Goal: Transaction & Acquisition: Download file/media

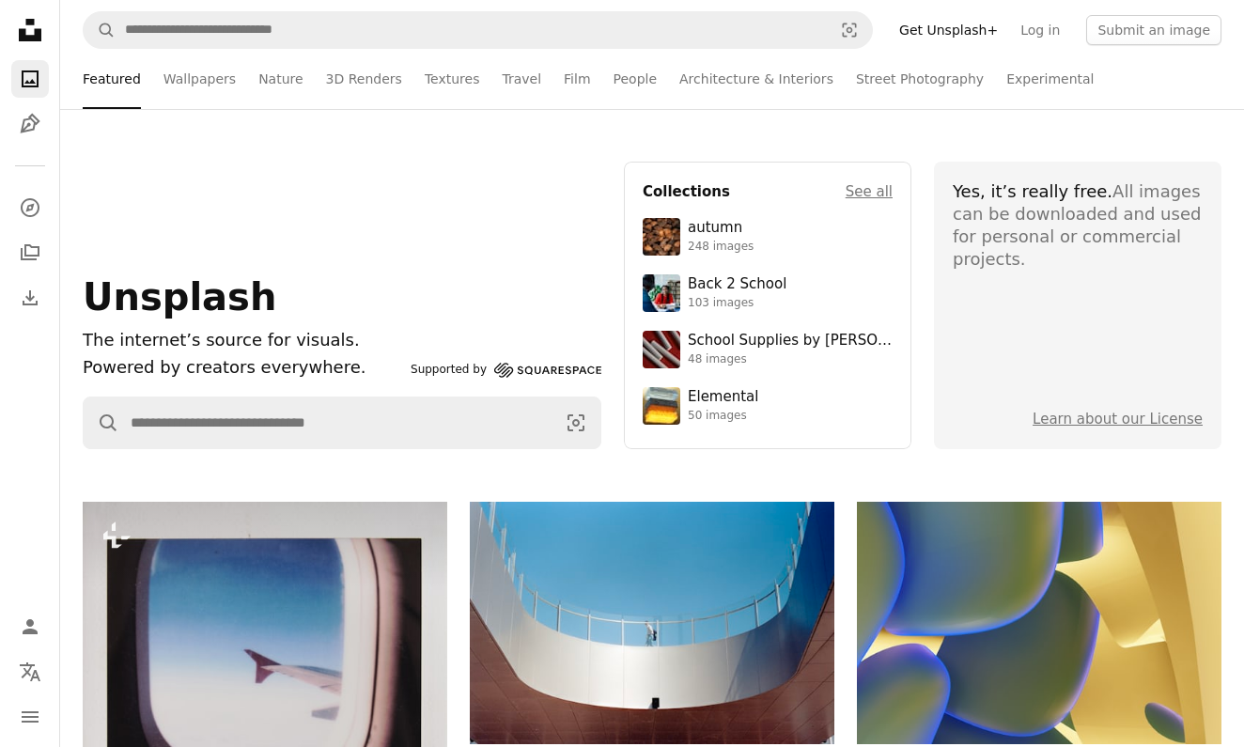
scroll to position [3393, 0]
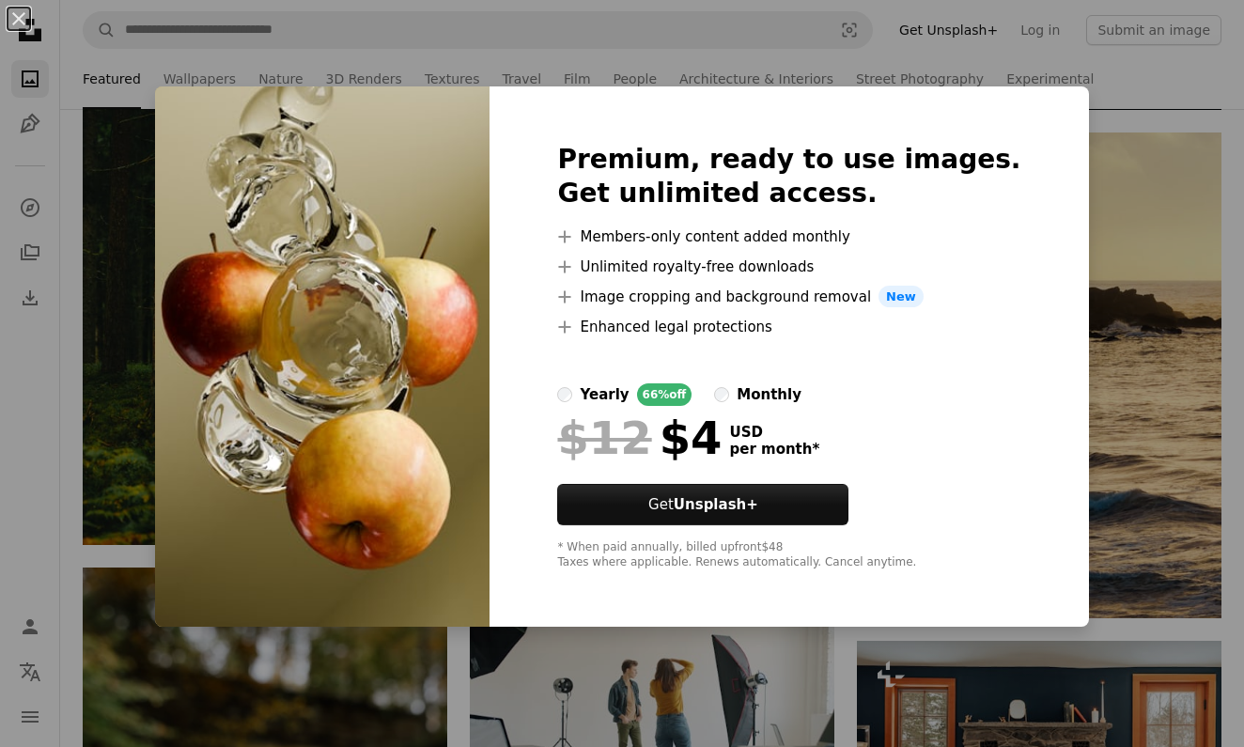
click at [147, 341] on div "An X shape Premium, ready to use images. Get unlimited access. A plus sign Memb…" at bounding box center [622, 373] width 1244 height 747
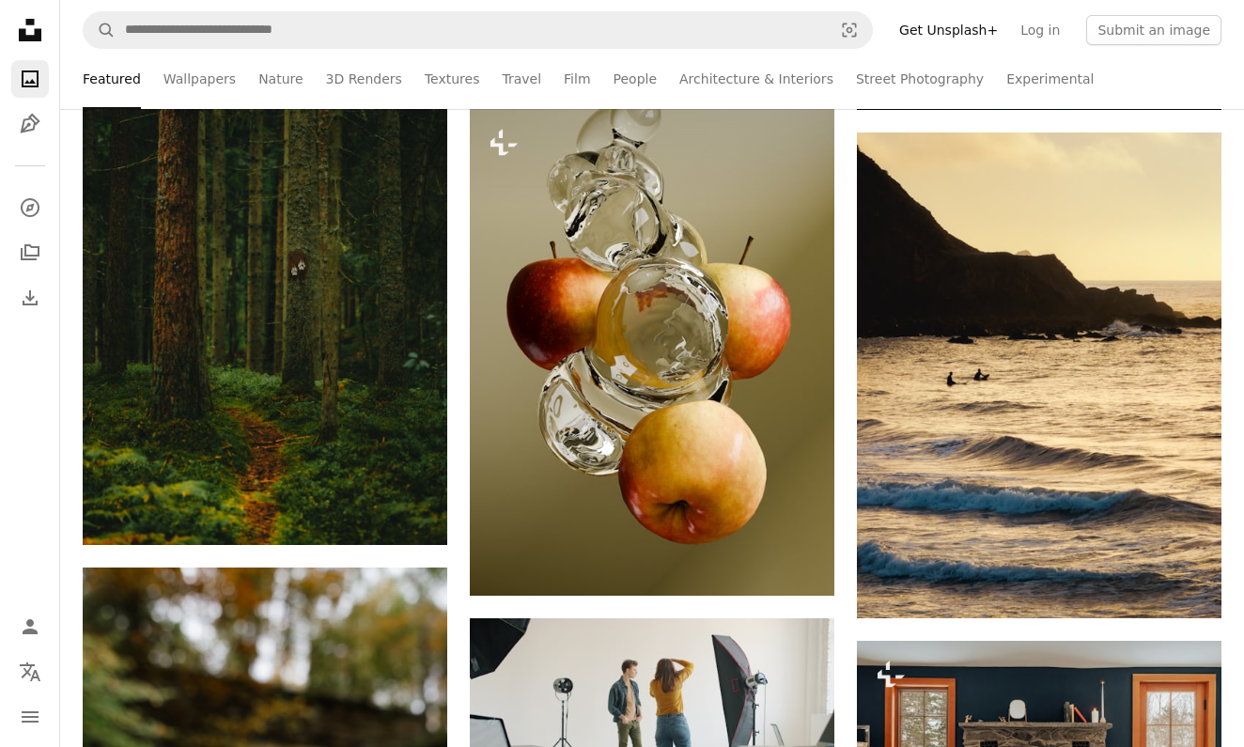
click at [1232, 629] on div "Plus sign for Unsplash+ A heart A plus sign [PERSON_NAME] For Unsplash+ A lock …" at bounding box center [652, 101] width 1184 height 5984
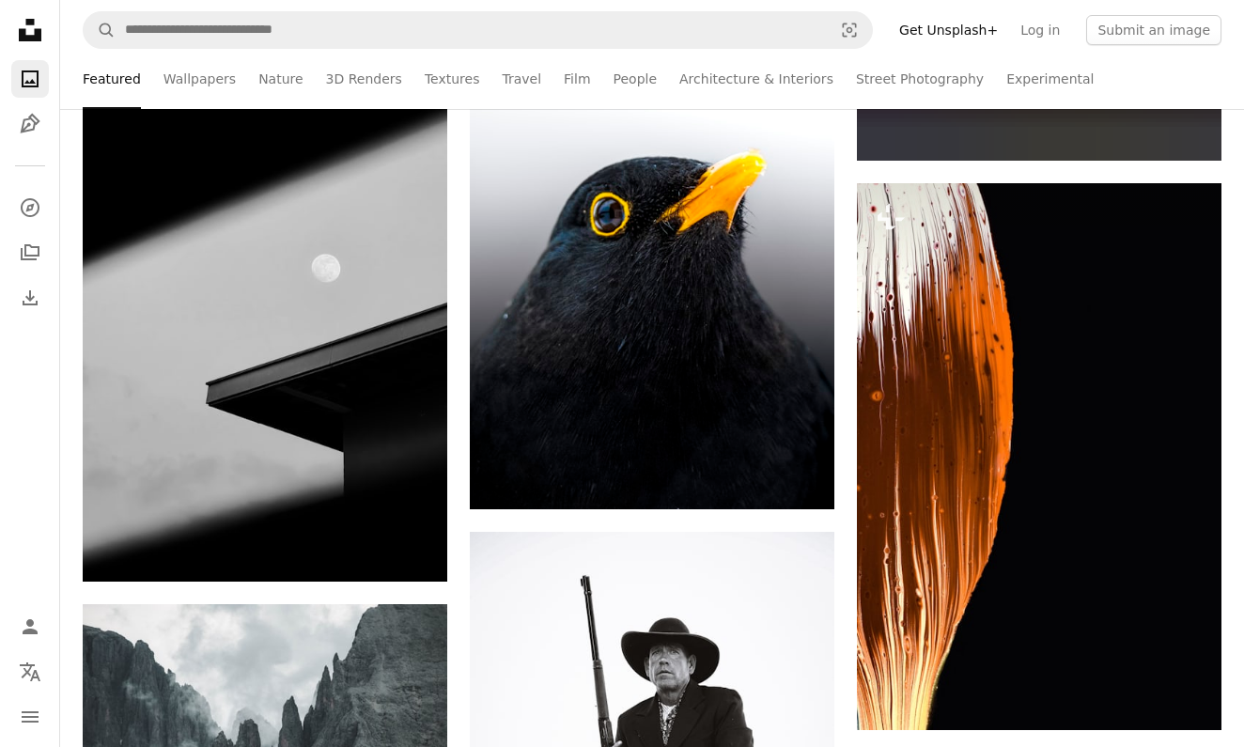
scroll to position [12750, 0]
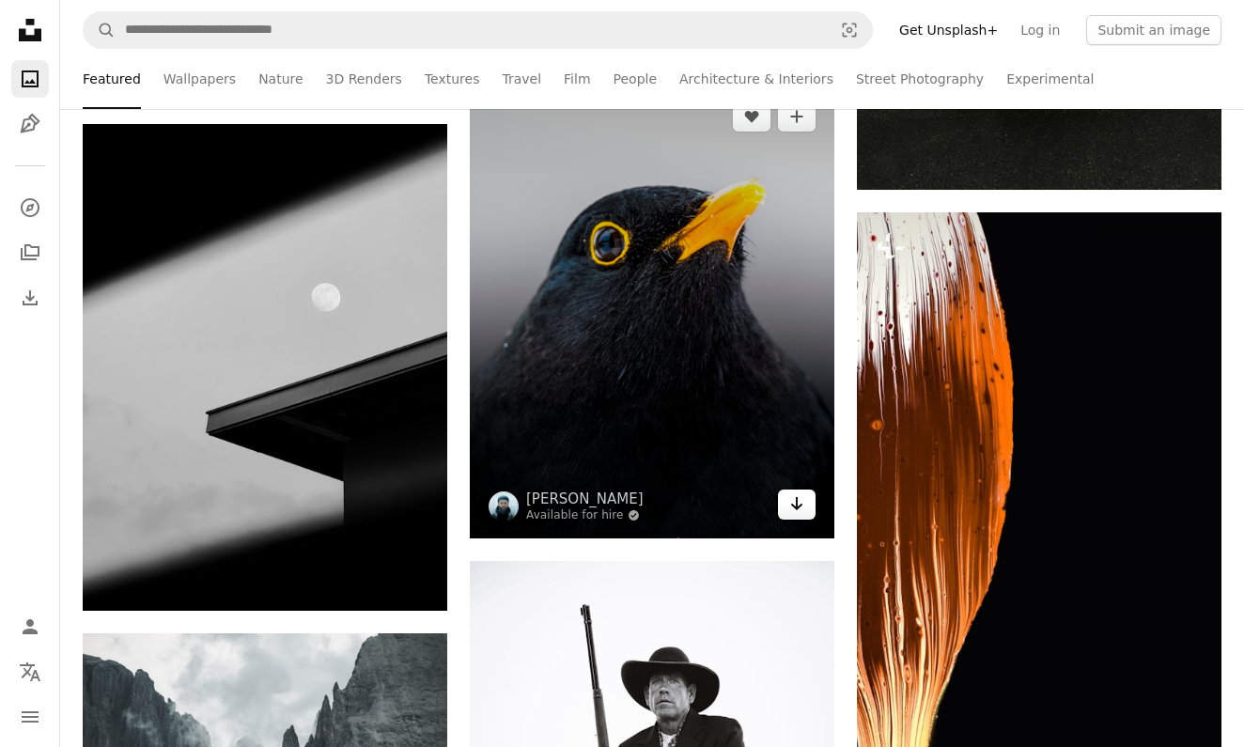
click at [791, 509] on icon "Arrow pointing down" at bounding box center [796, 503] width 15 height 23
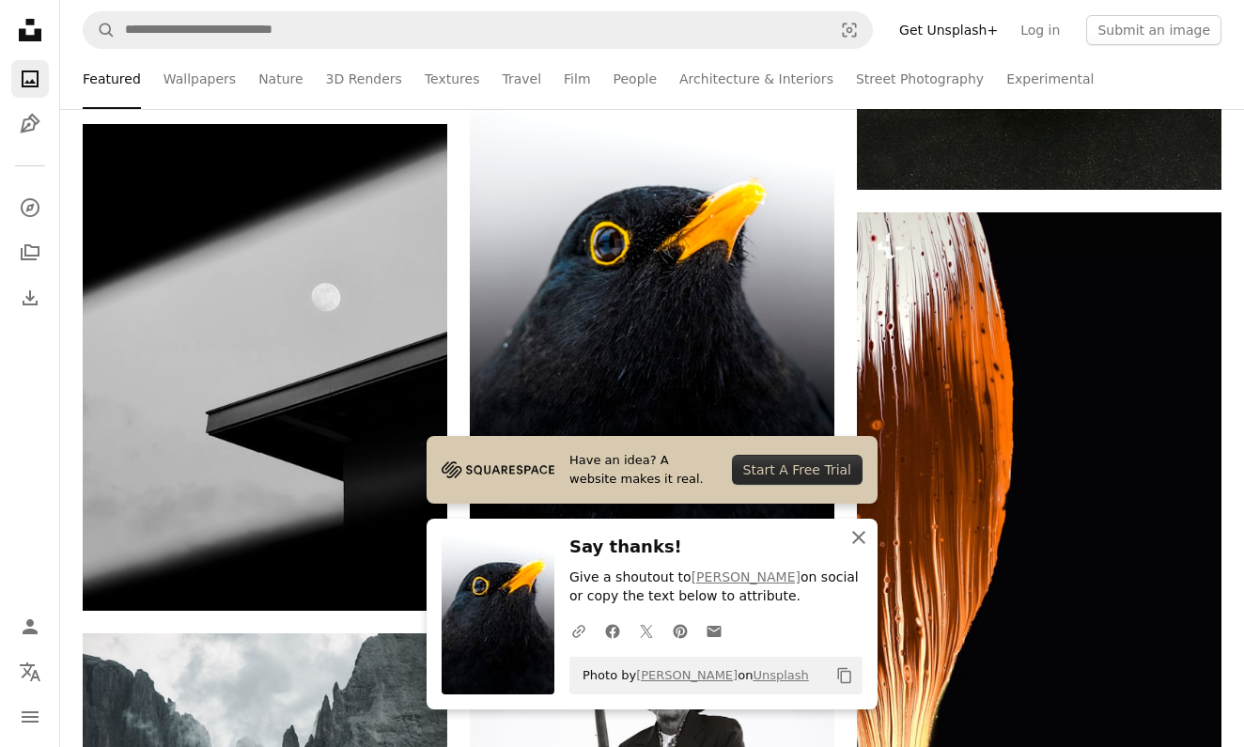
click at [860, 539] on icon "button" at bounding box center [858, 537] width 13 height 13
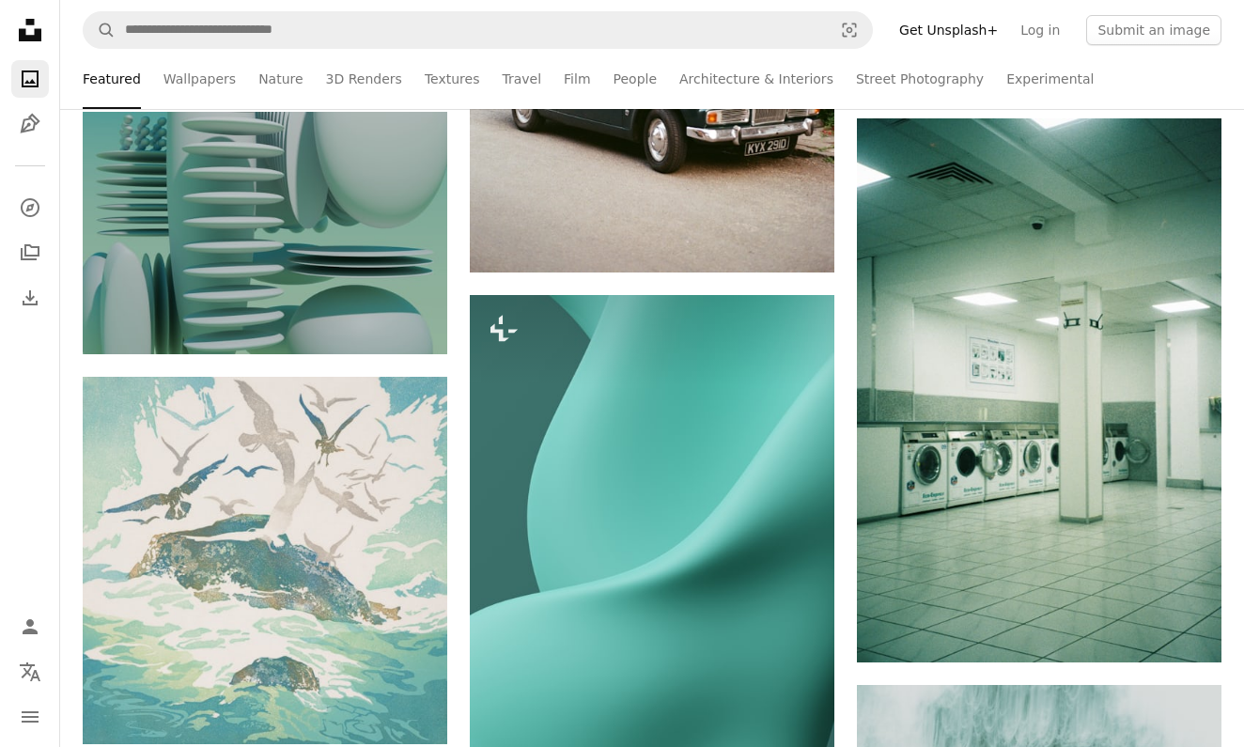
scroll to position [23000, 0]
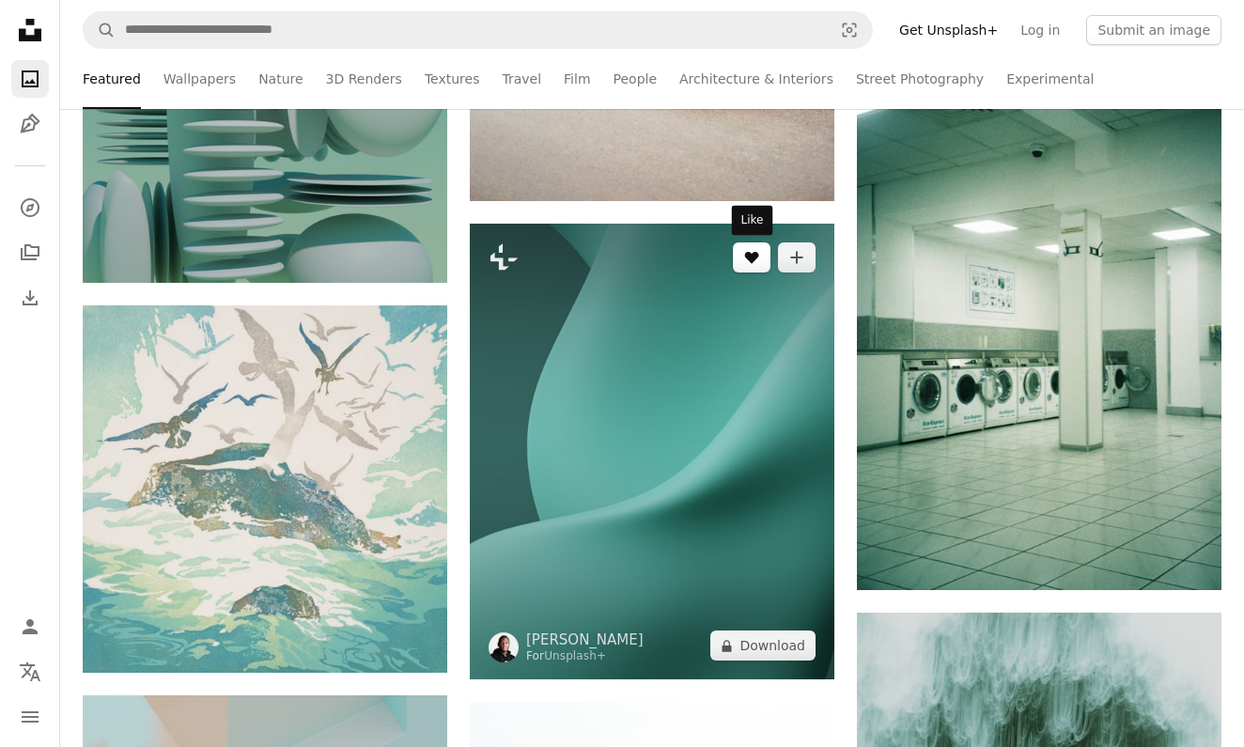
click at [752, 262] on icon "Like" at bounding box center [752, 258] width 14 height 12
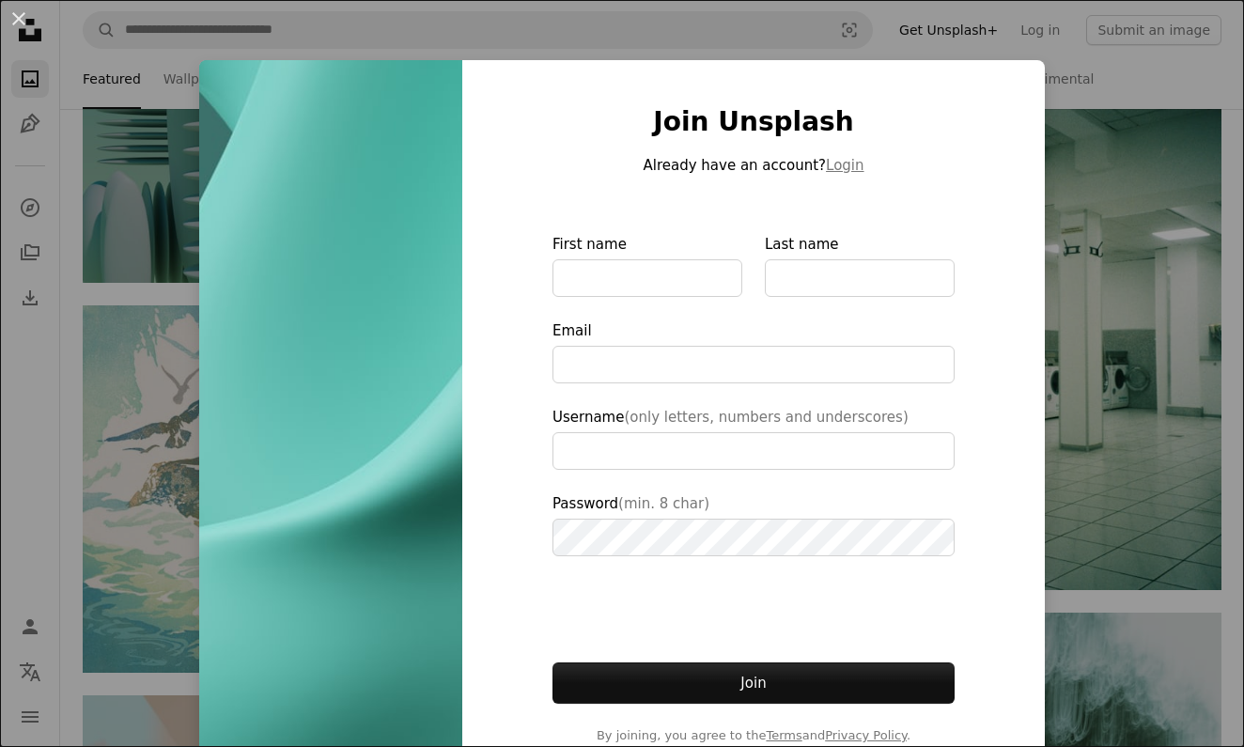
type input "**********"
click at [178, 184] on div "An X shape Join Unsplash Already have an account? Login First name Last name Em…" at bounding box center [622, 373] width 1244 height 747
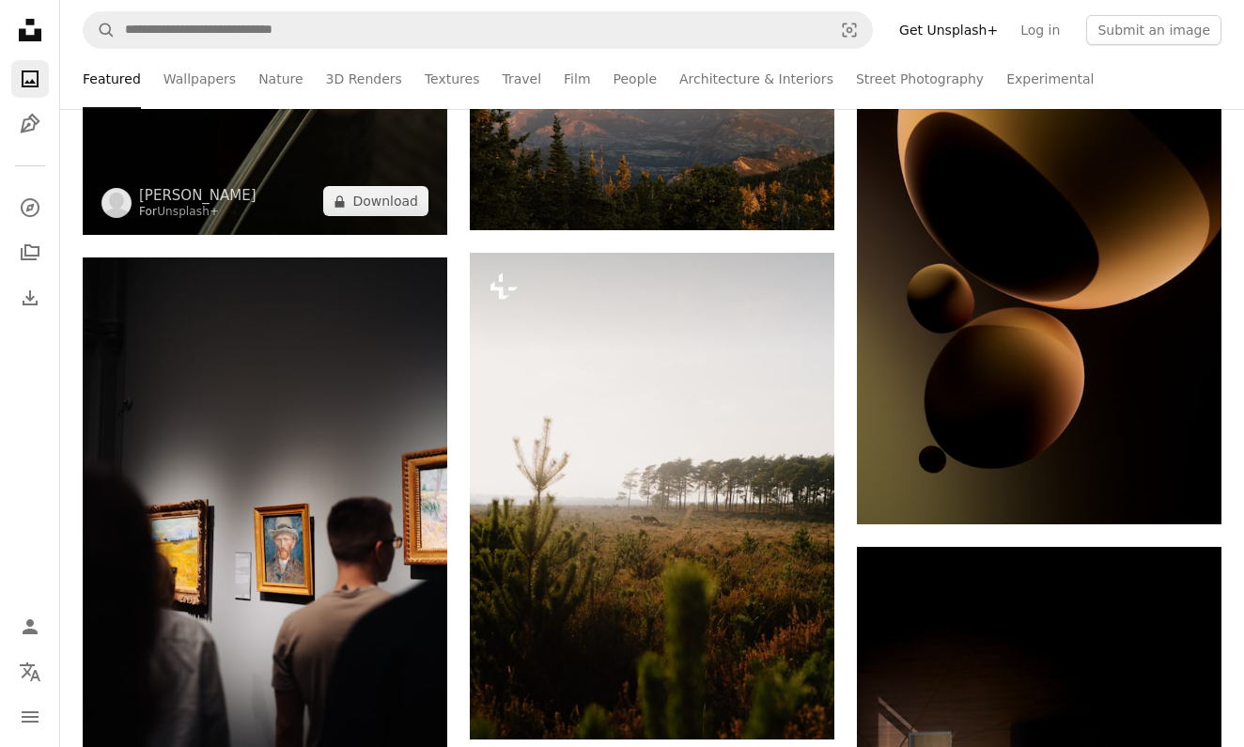
scroll to position [35599, 0]
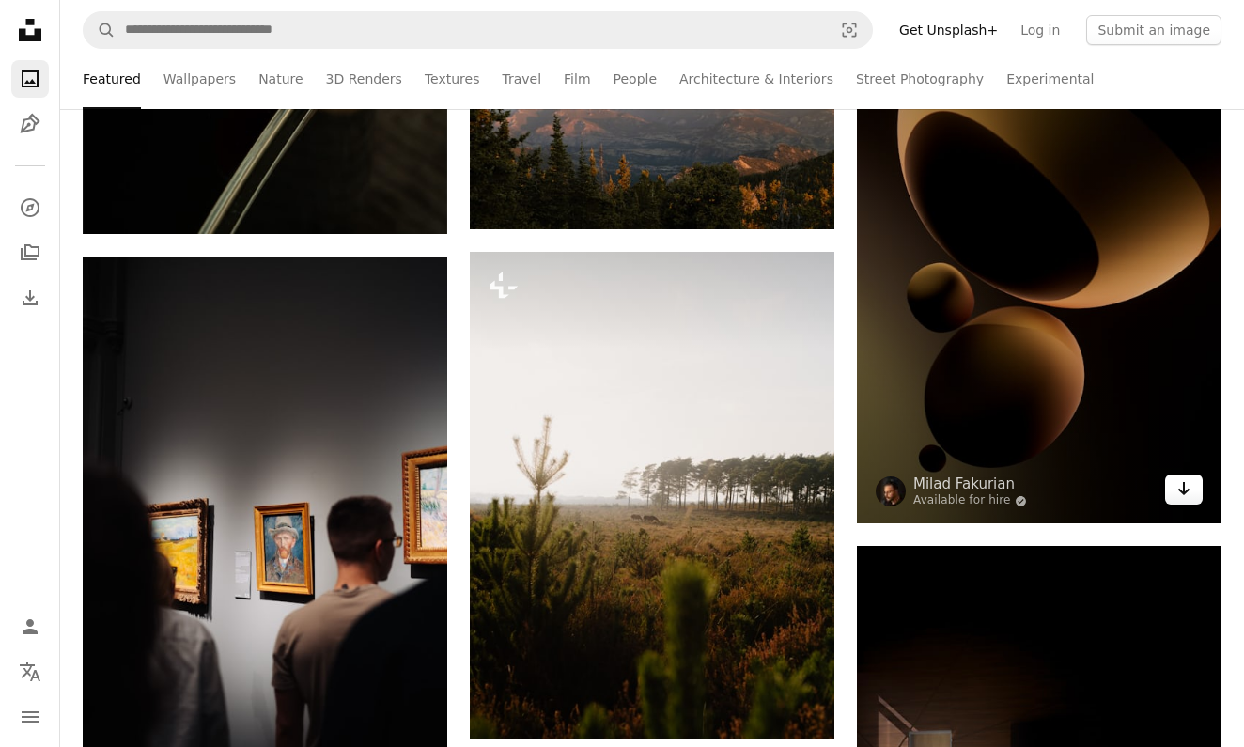
click at [1181, 487] on icon "Arrow pointing down" at bounding box center [1184, 488] width 15 height 23
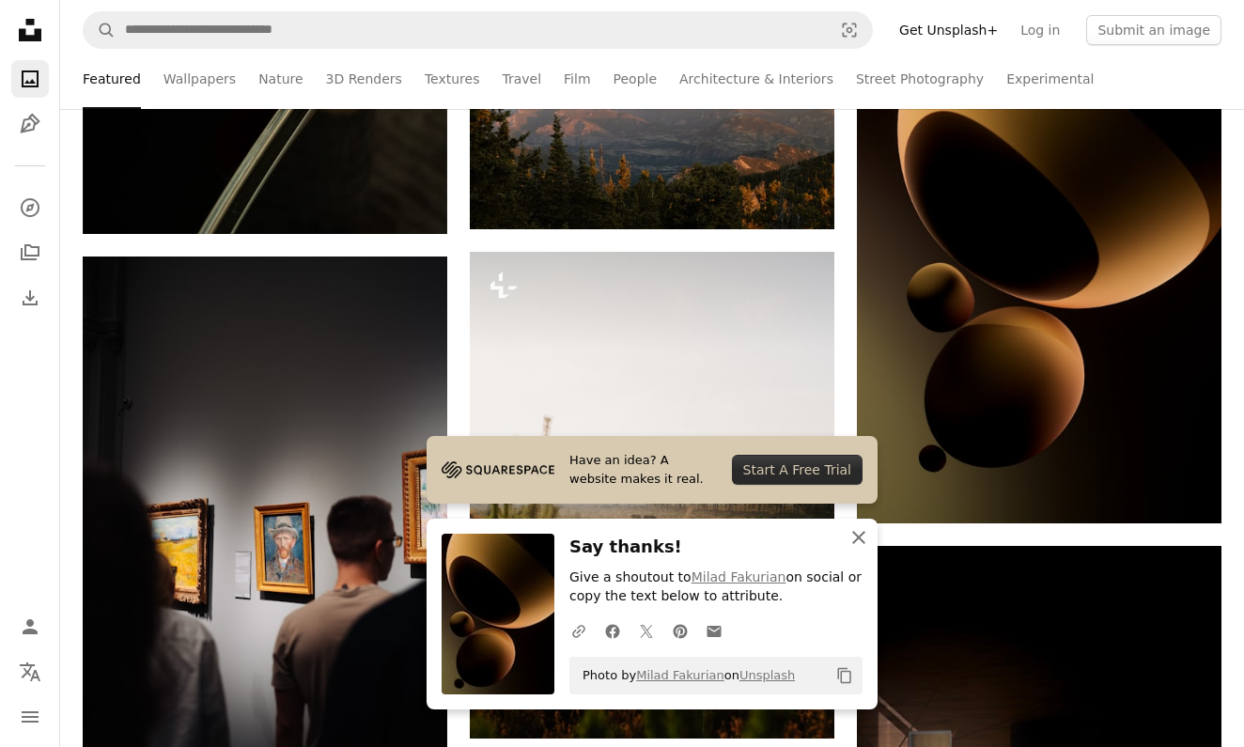
click at [857, 539] on icon "button" at bounding box center [858, 537] width 13 height 13
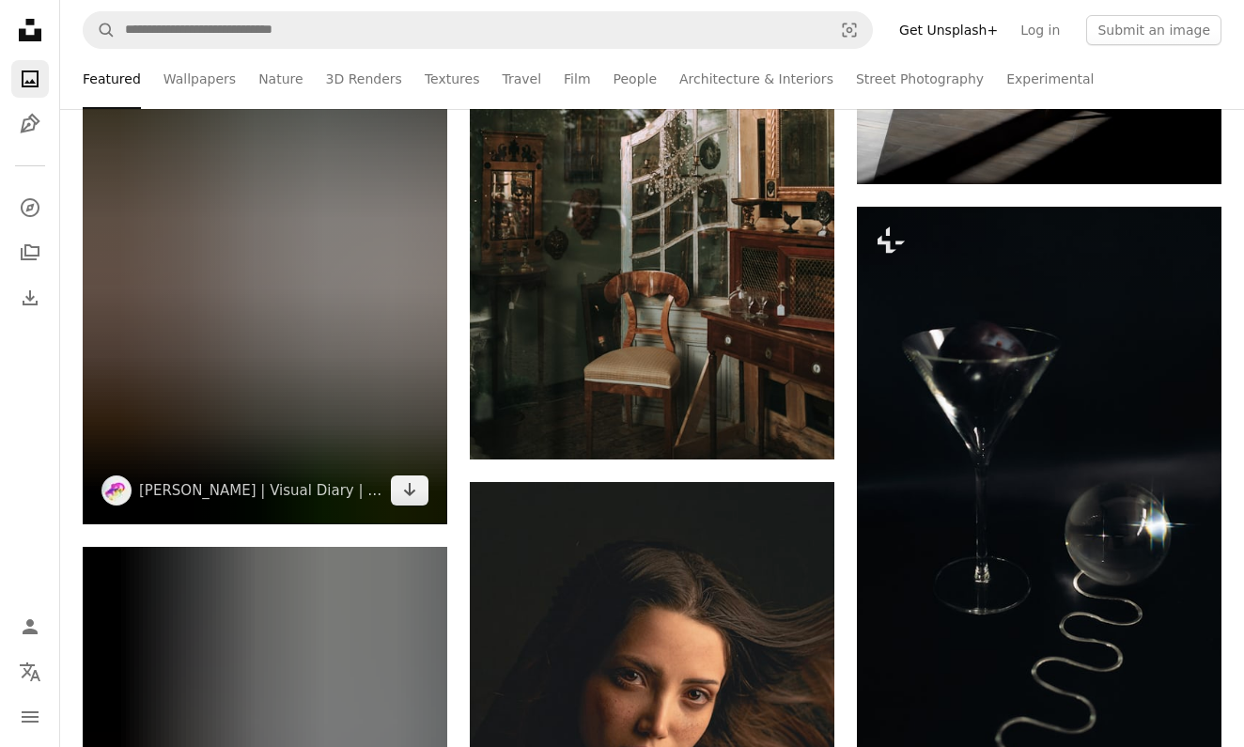
scroll to position [36451, 0]
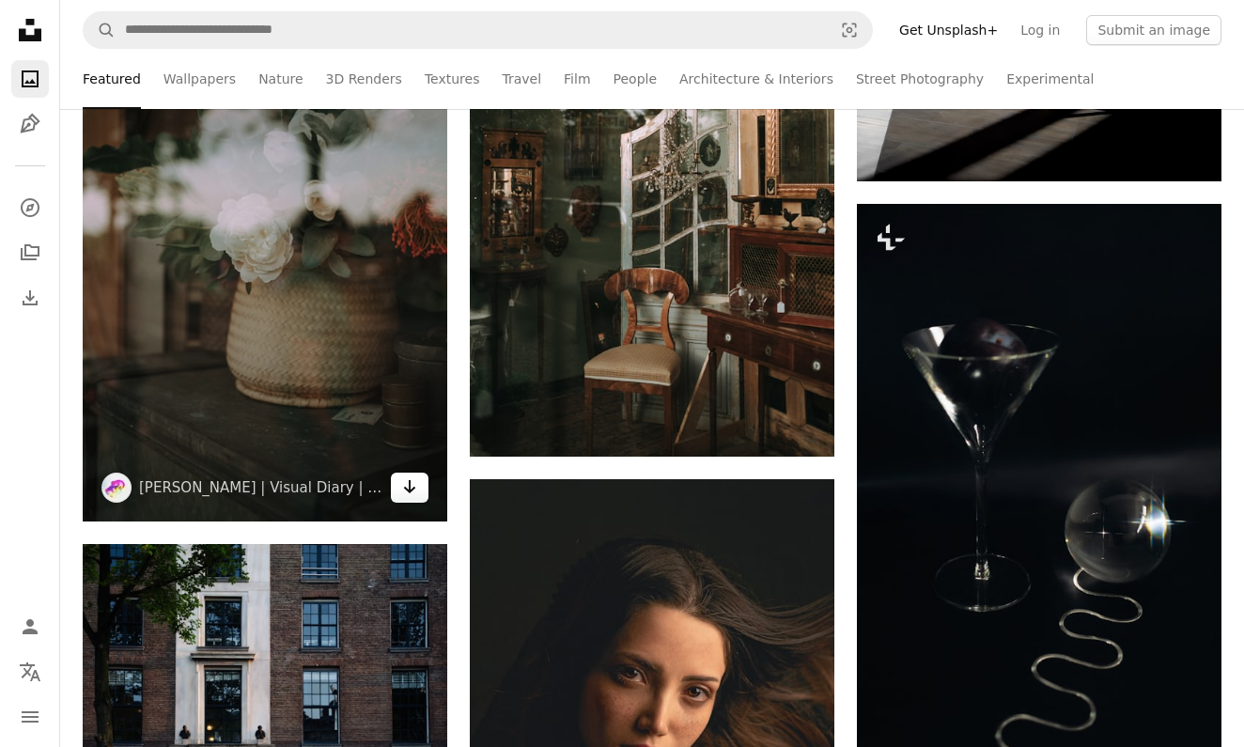
click at [406, 482] on icon "Arrow pointing down" at bounding box center [409, 487] width 15 height 23
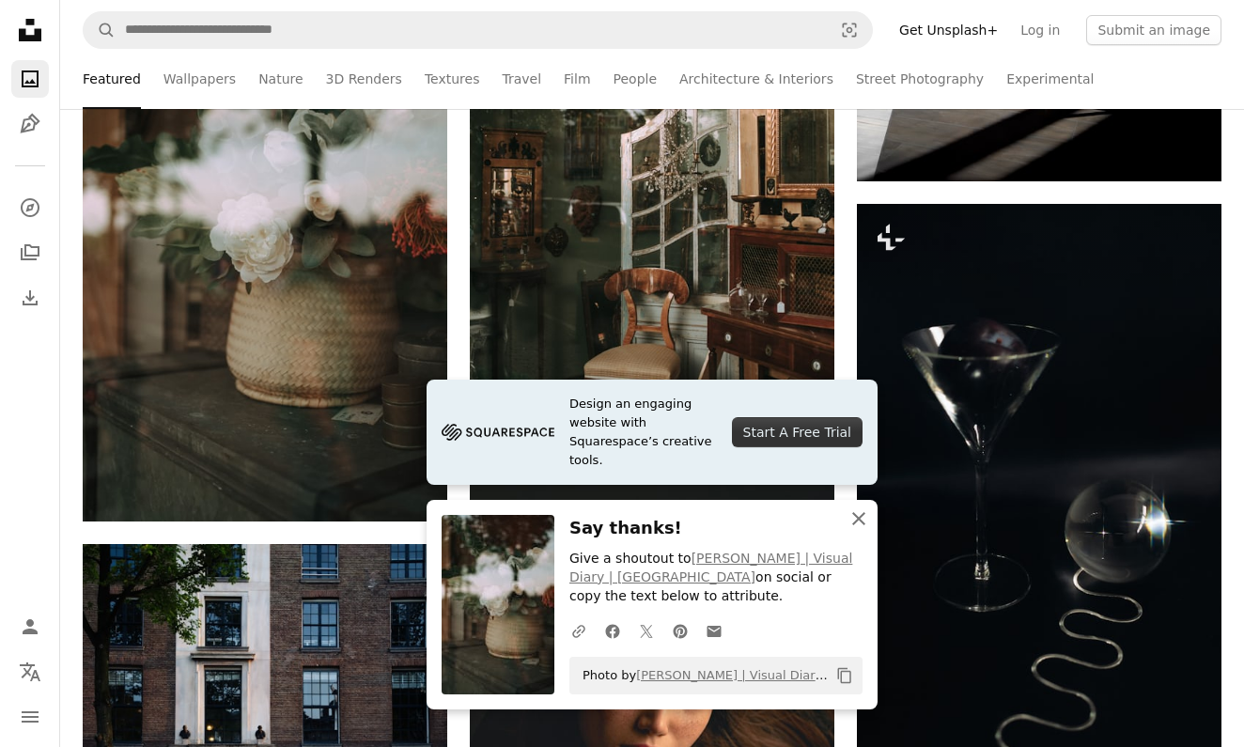
click at [859, 530] on icon "An X shape" at bounding box center [859, 518] width 23 height 23
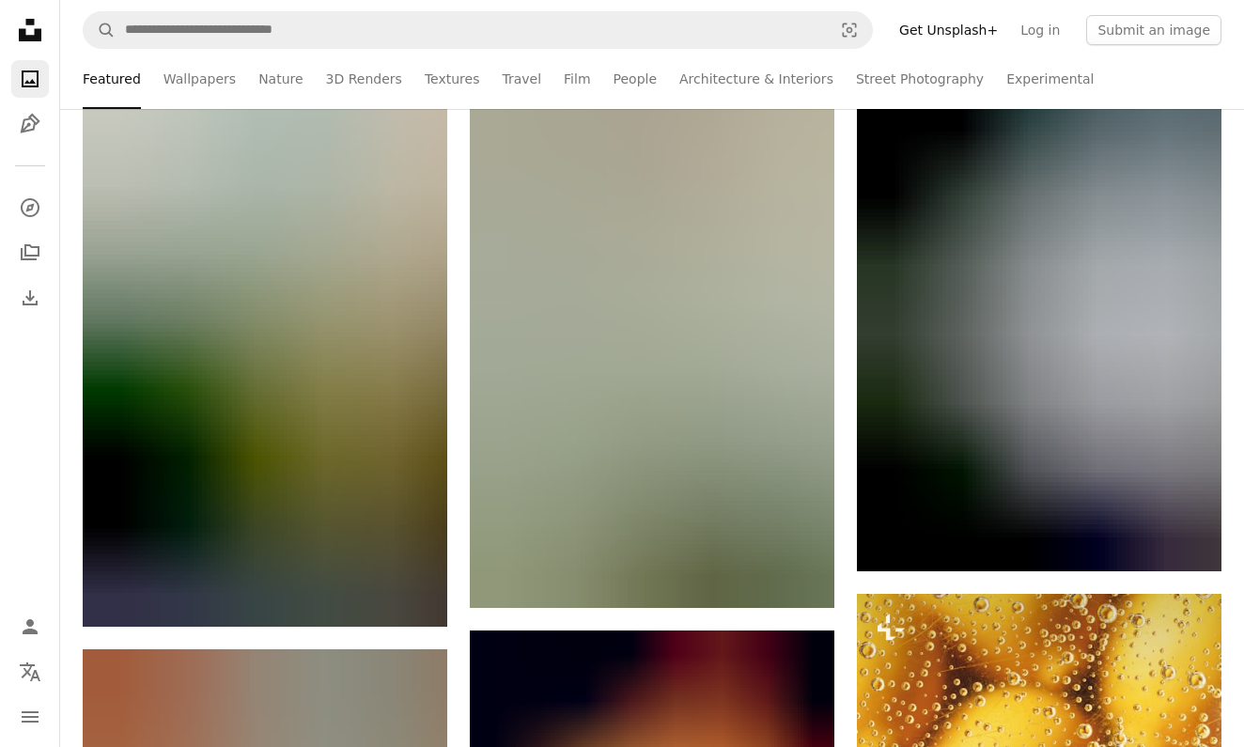
scroll to position [71528, 0]
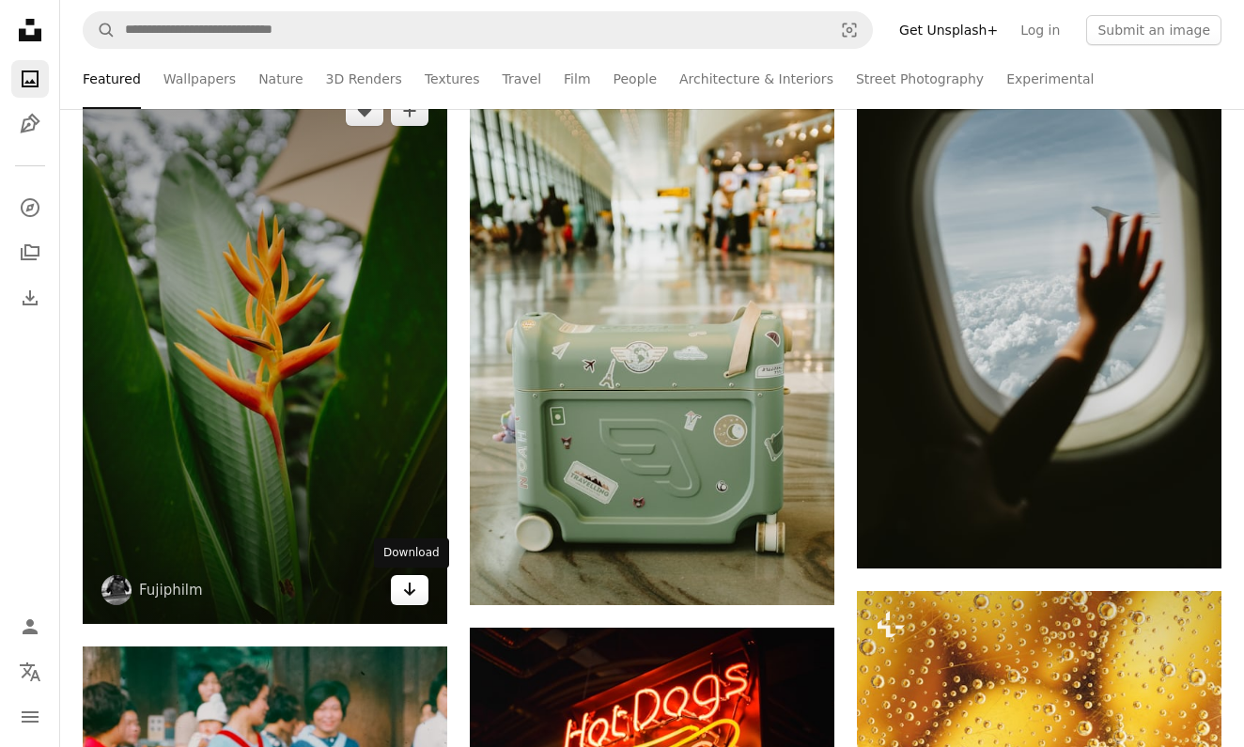
click at [410, 585] on icon "Download" at bounding box center [410, 589] width 12 height 13
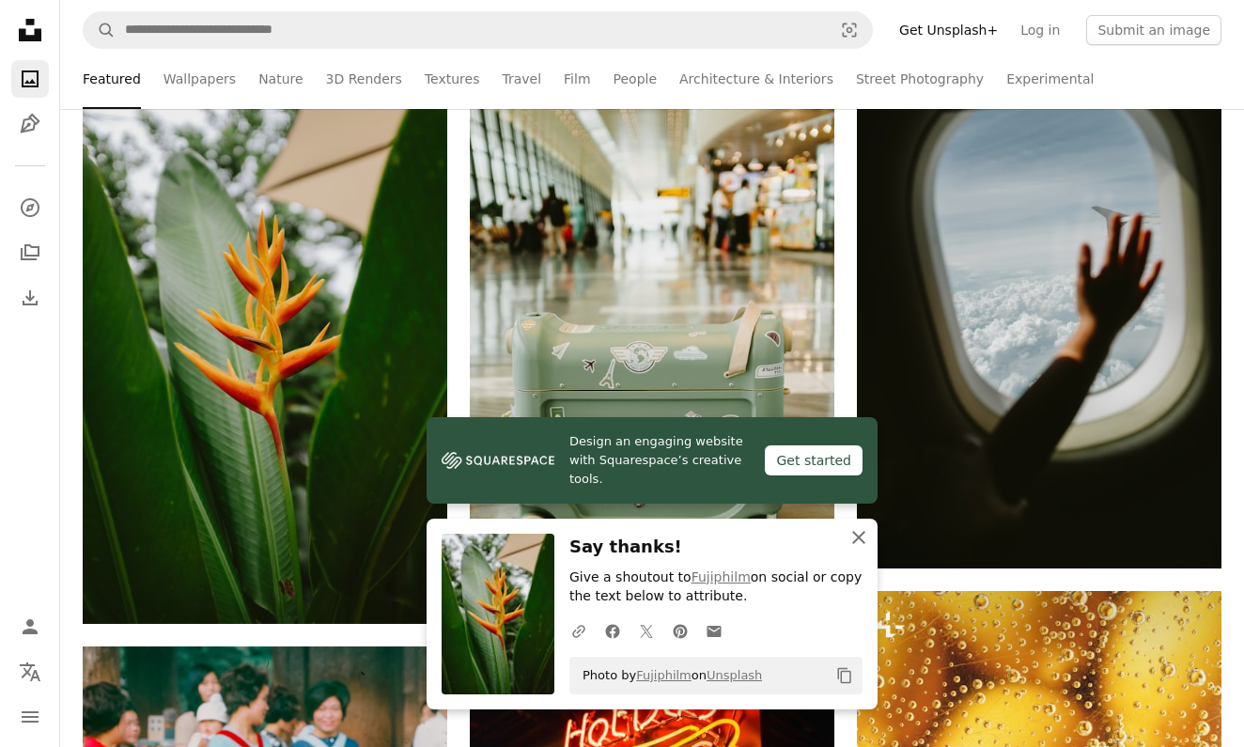
click at [859, 542] on icon "An X shape" at bounding box center [859, 537] width 23 height 23
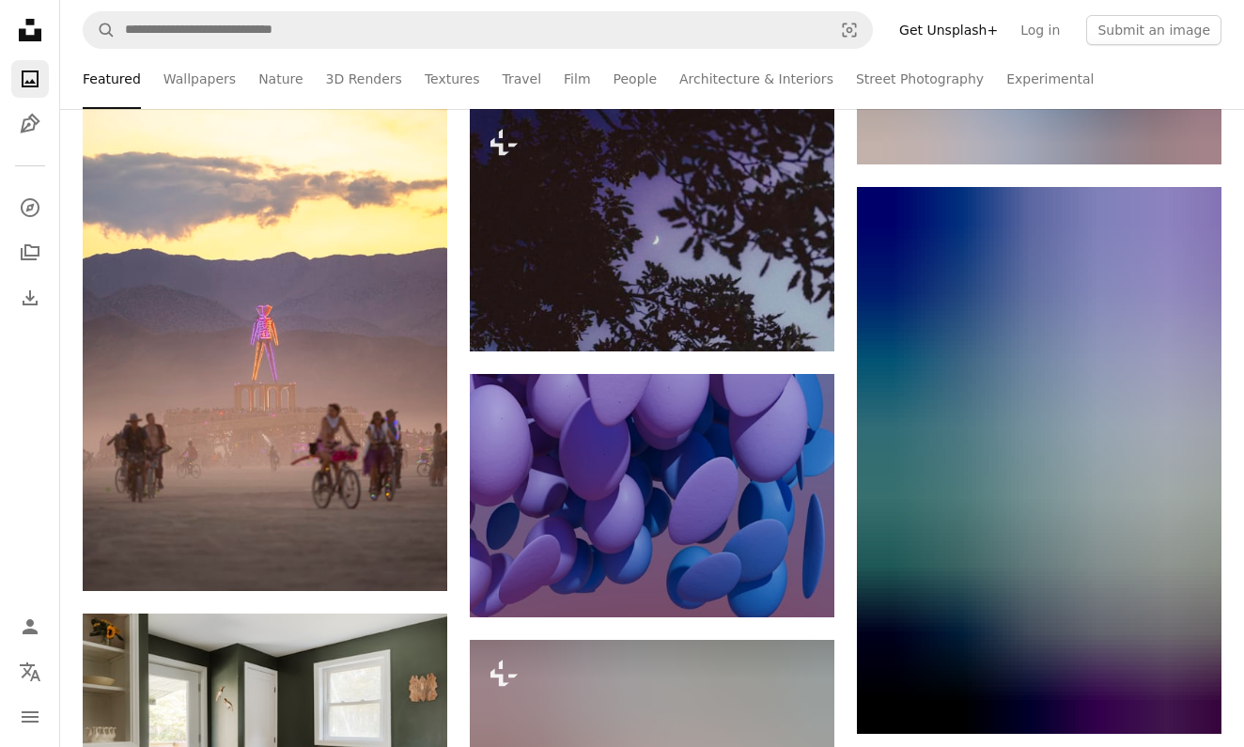
scroll to position [77452, 0]
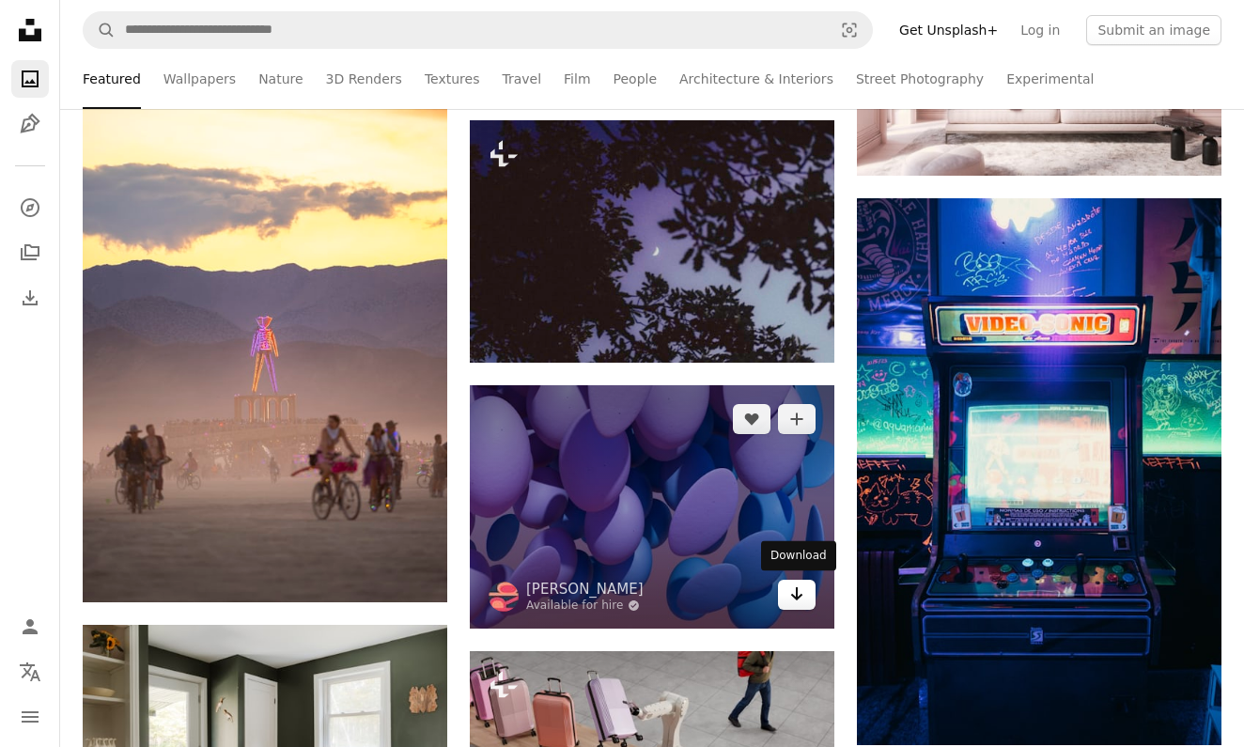
click at [792, 591] on icon "Arrow pointing down" at bounding box center [796, 594] width 15 height 23
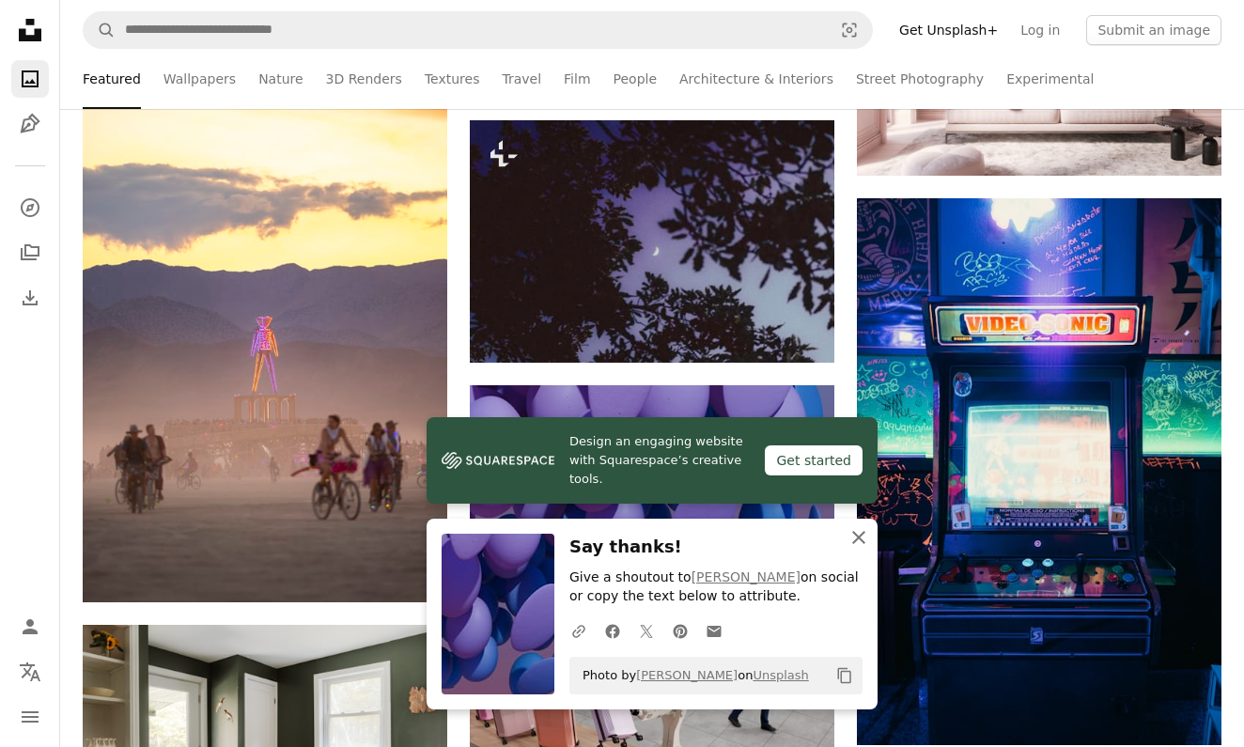
click at [863, 539] on icon "An X shape" at bounding box center [859, 537] width 23 height 23
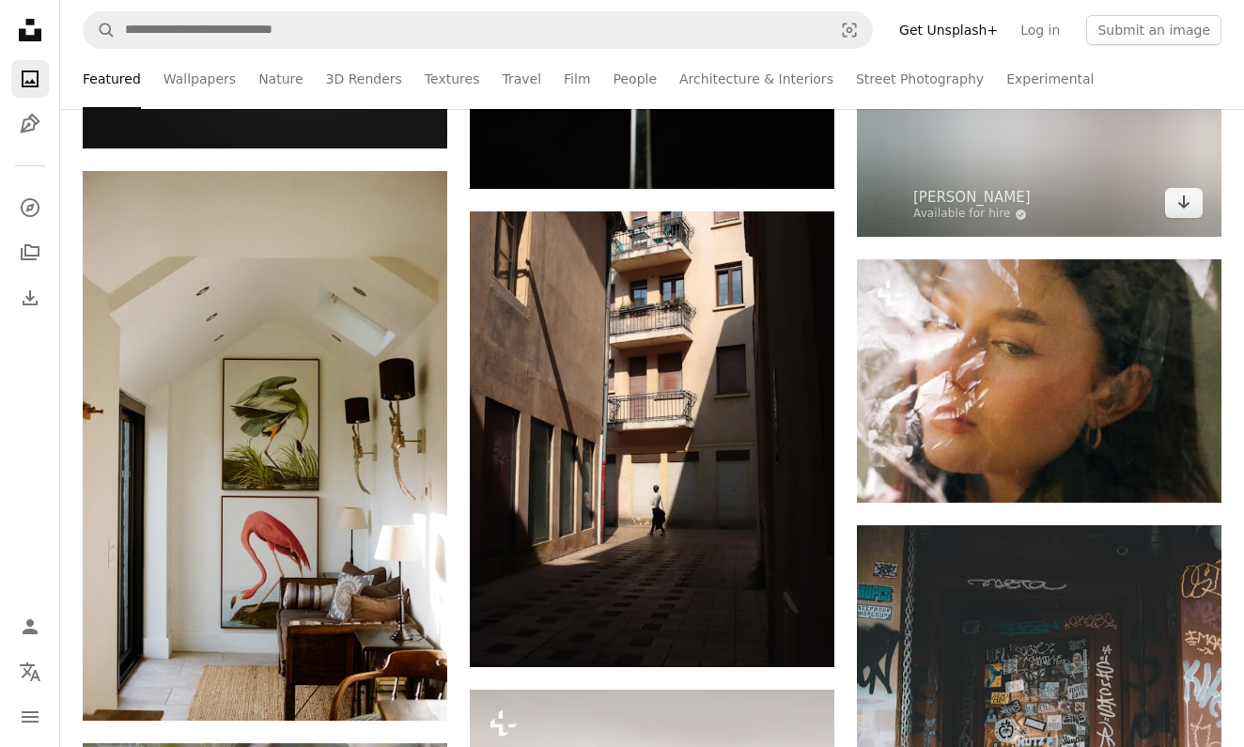
scroll to position [79433, 0]
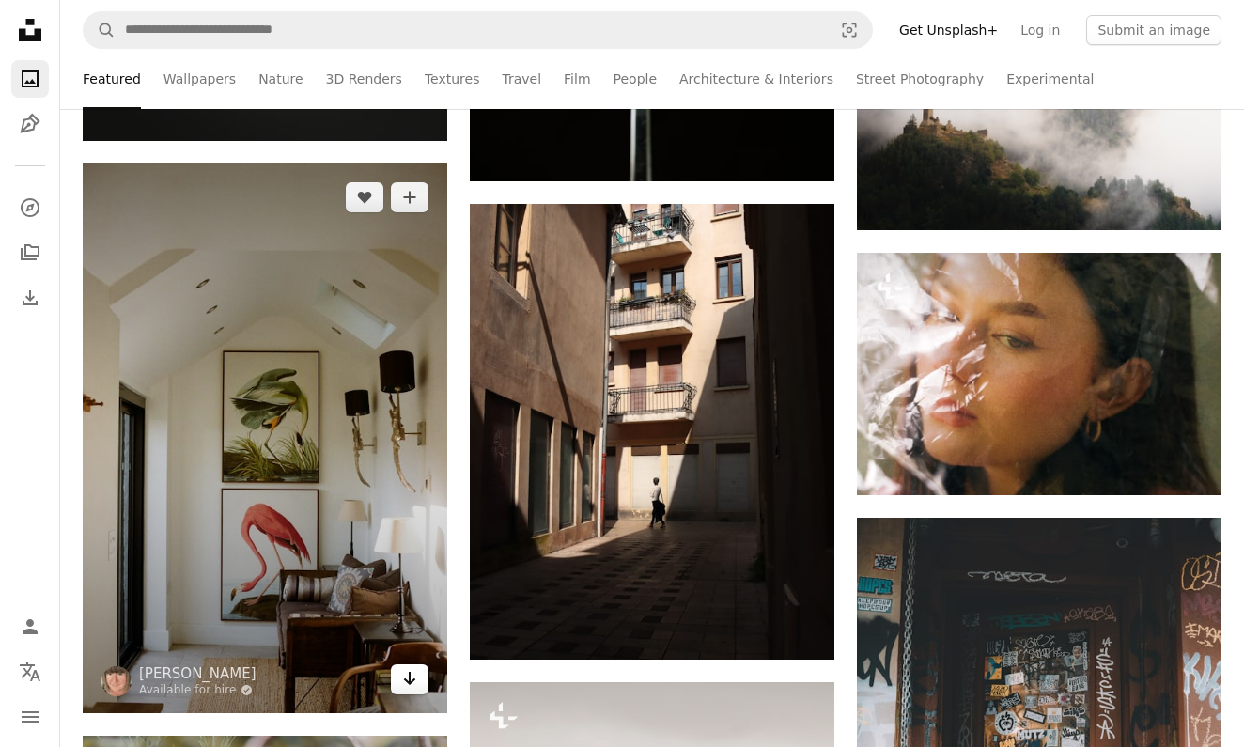
click at [408, 679] on icon "Arrow pointing down" at bounding box center [409, 678] width 15 height 23
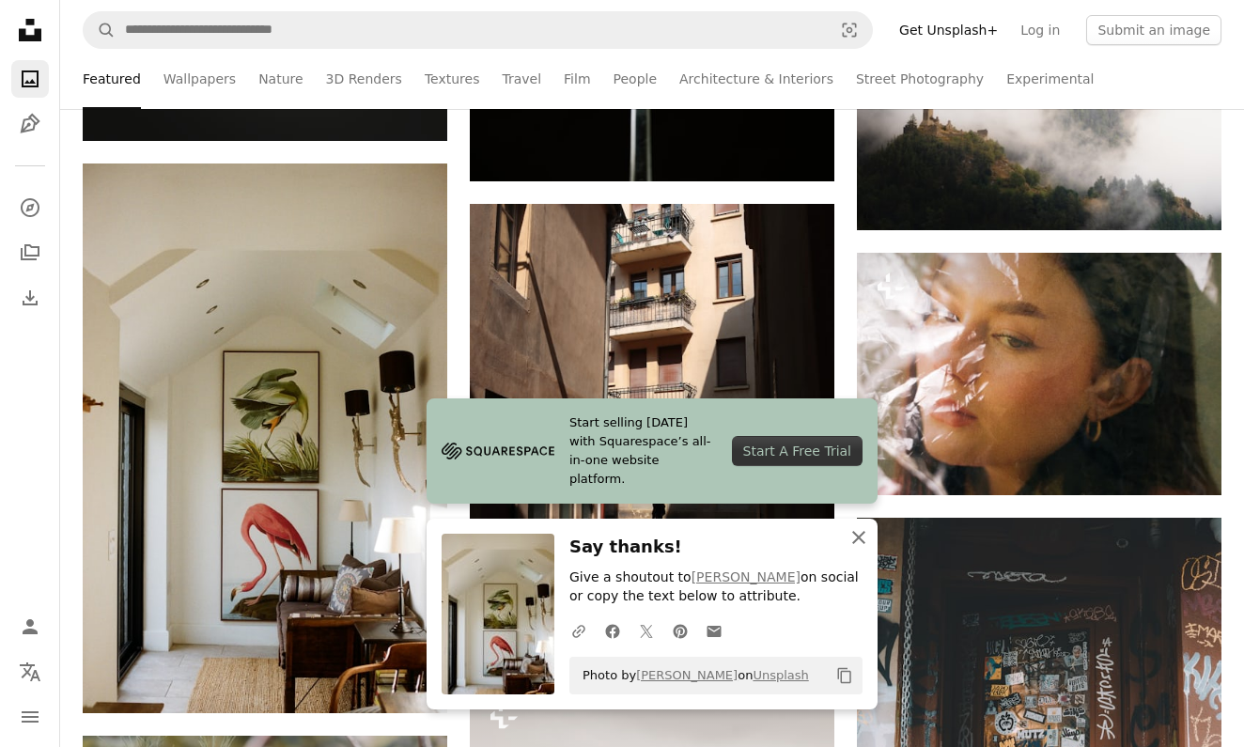
click at [861, 540] on icon "An X shape" at bounding box center [859, 537] width 23 height 23
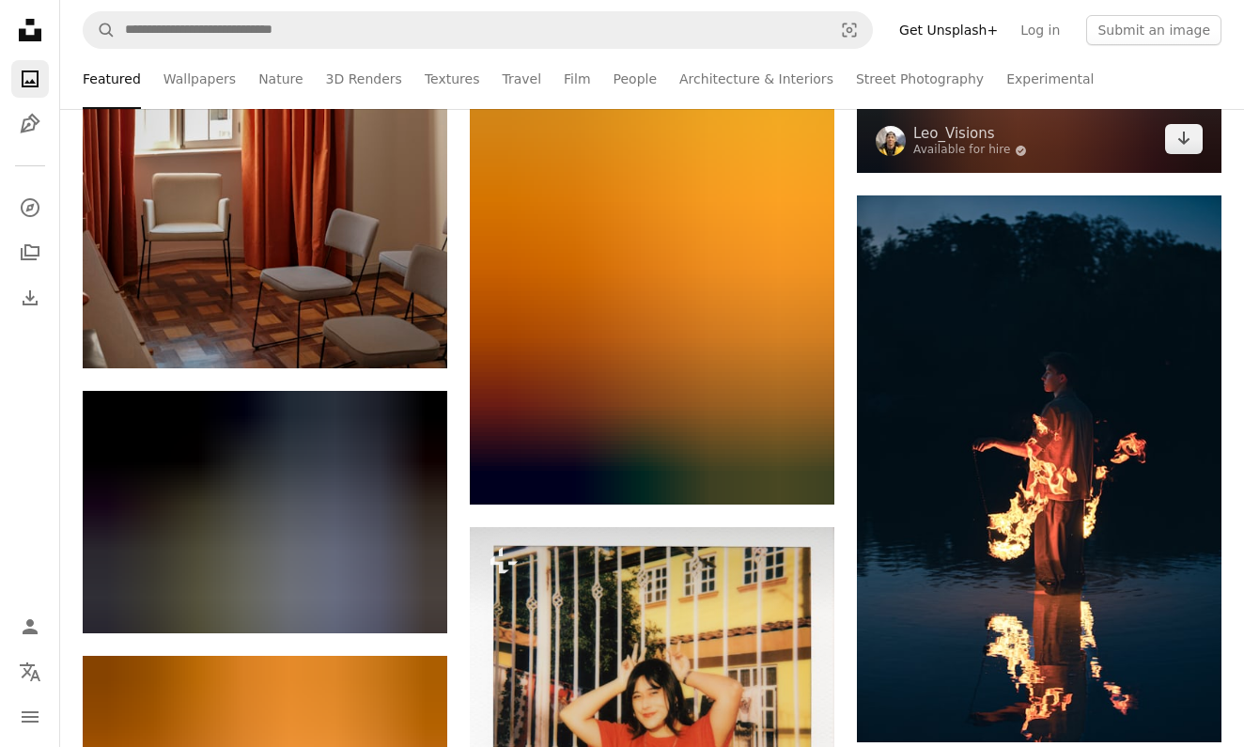
scroll to position [93877, 0]
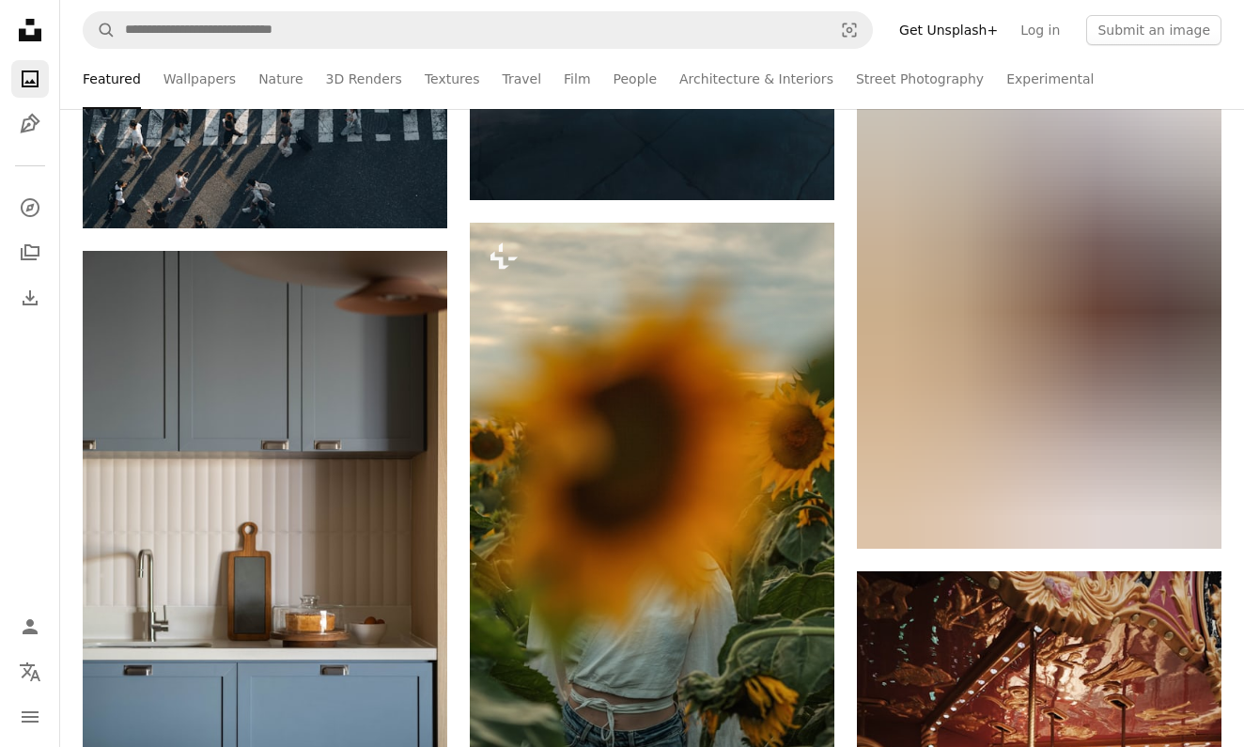
scroll to position [109295, 0]
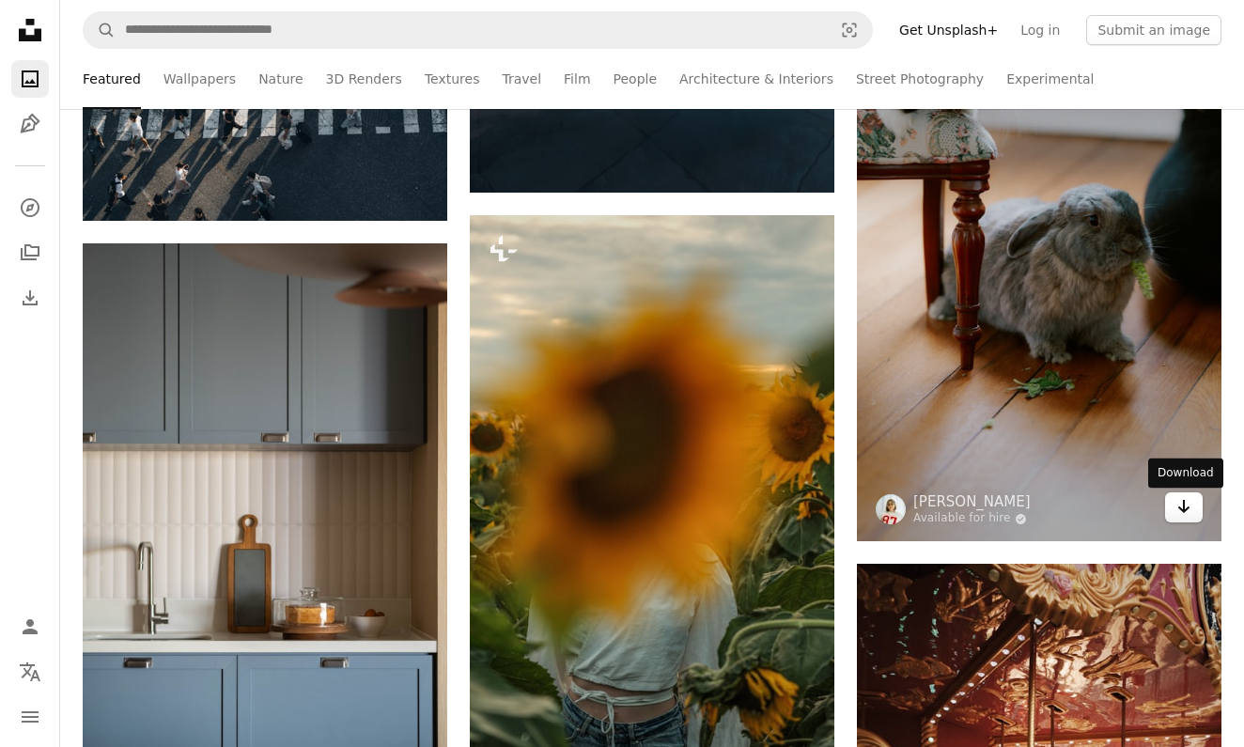
click at [1180, 514] on icon "Arrow pointing down" at bounding box center [1184, 506] width 15 height 23
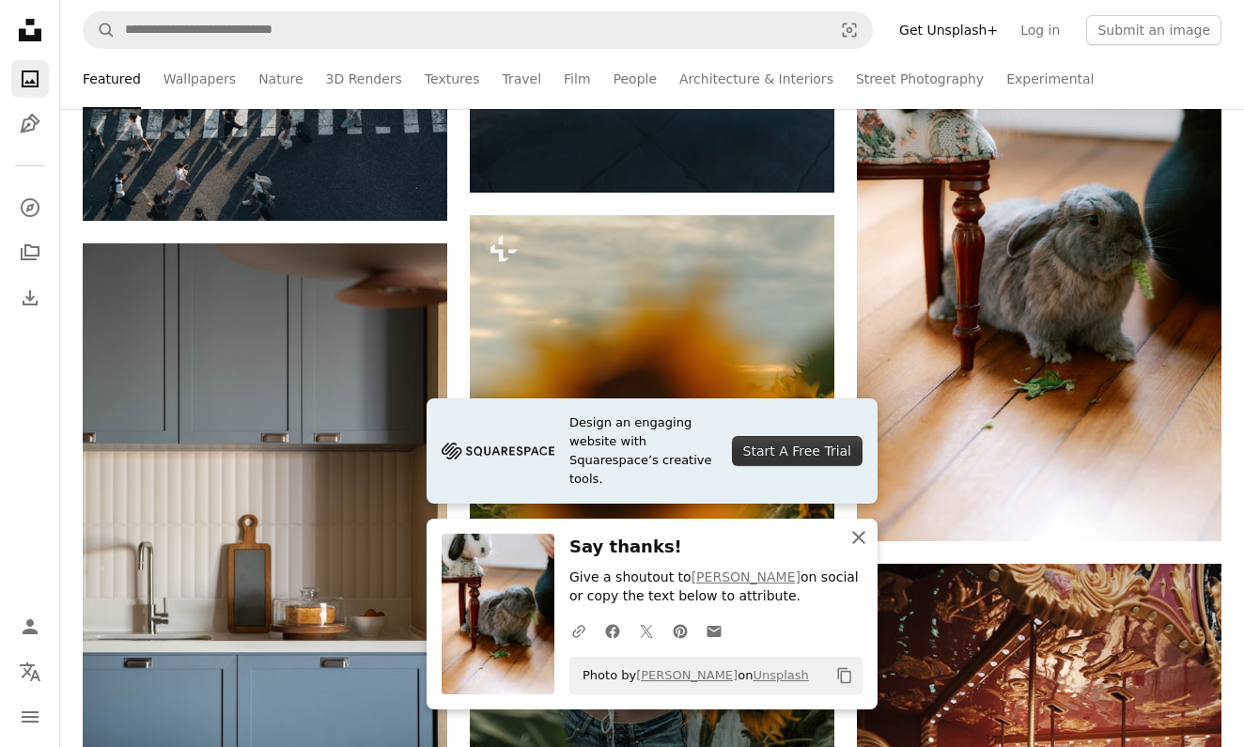
click at [856, 540] on icon "An X shape" at bounding box center [859, 537] width 23 height 23
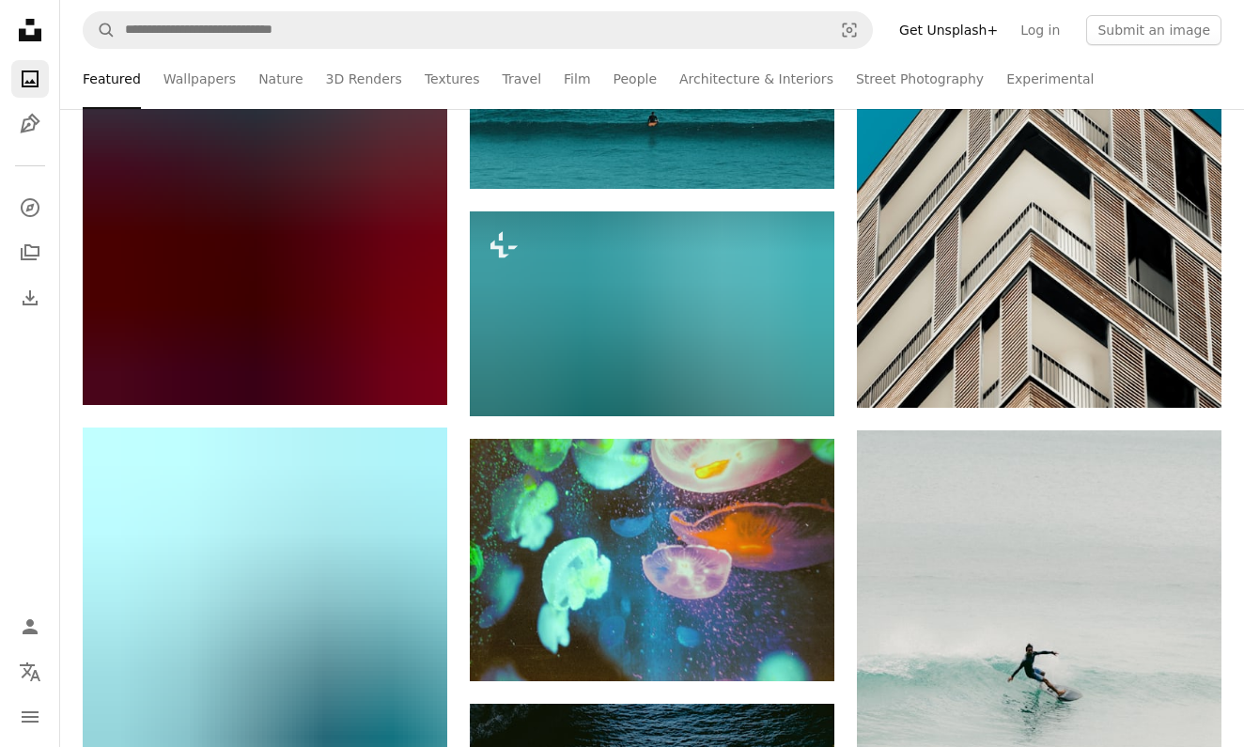
scroll to position [143990, 0]
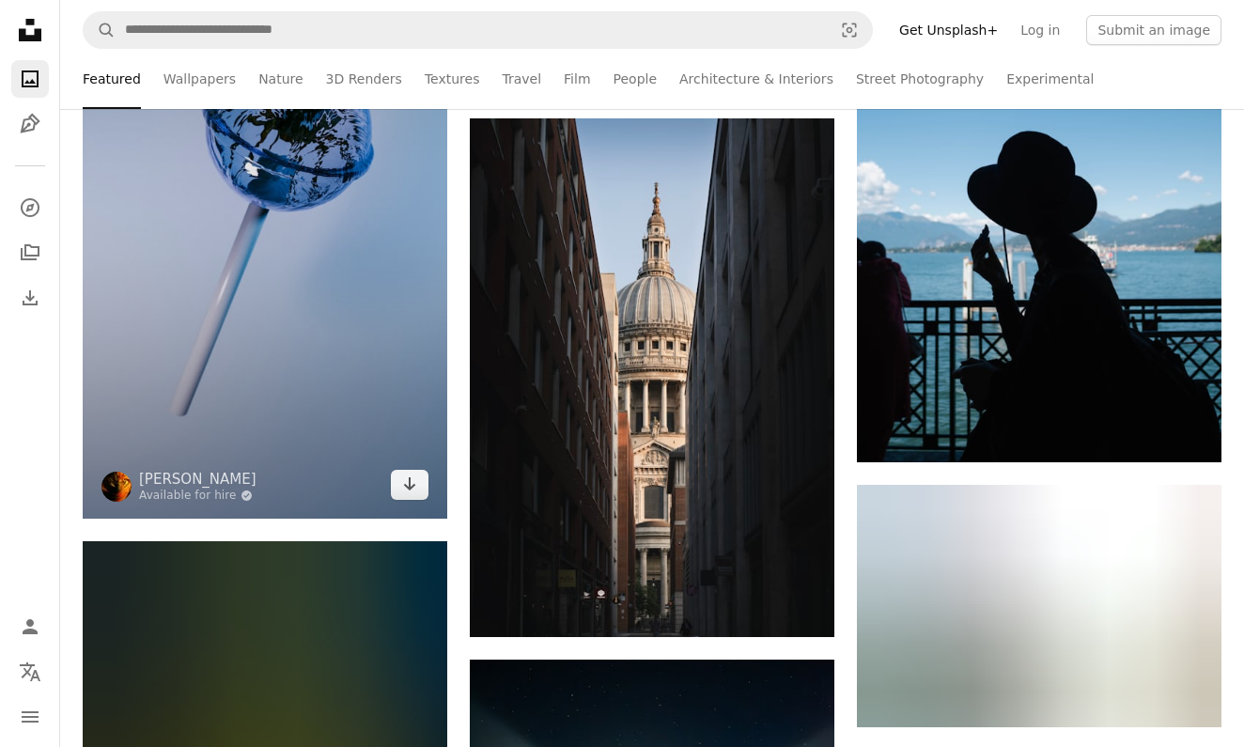
scroll to position [160380, 0]
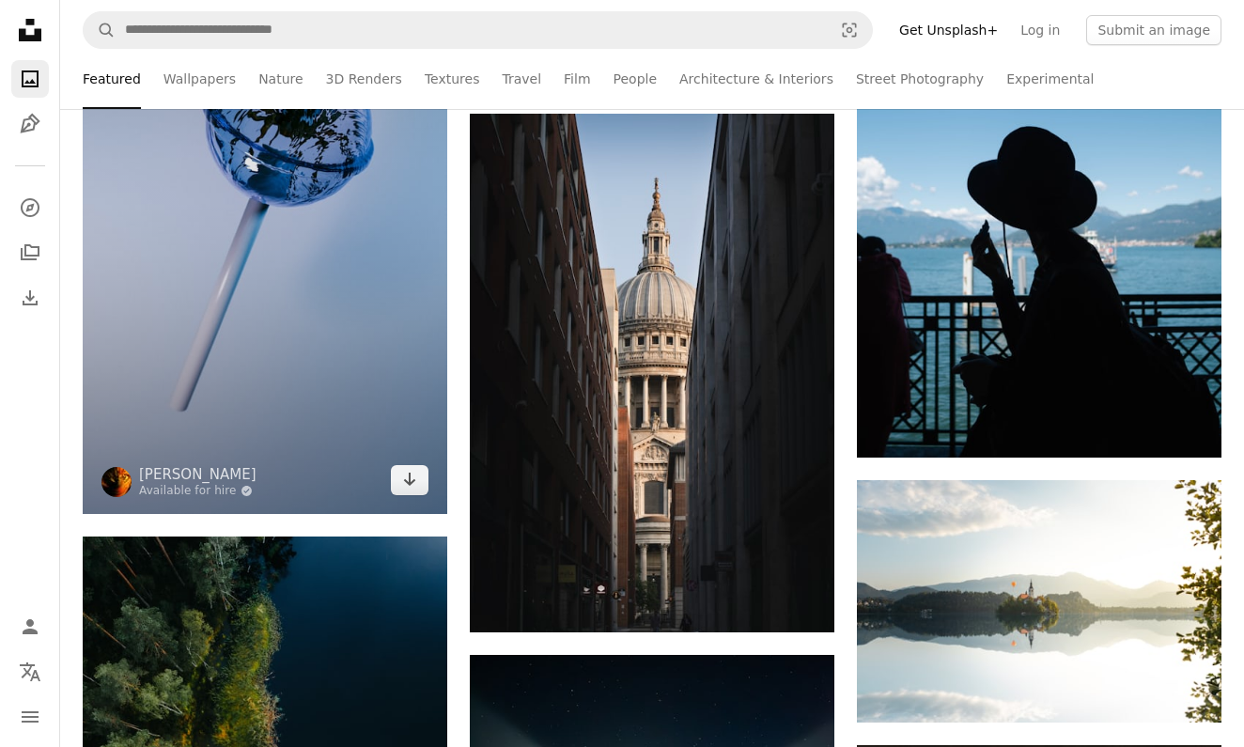
click at [408, 477] on icon "Arrow pointing down" at bounding box center [409, 479] width 15 height 23
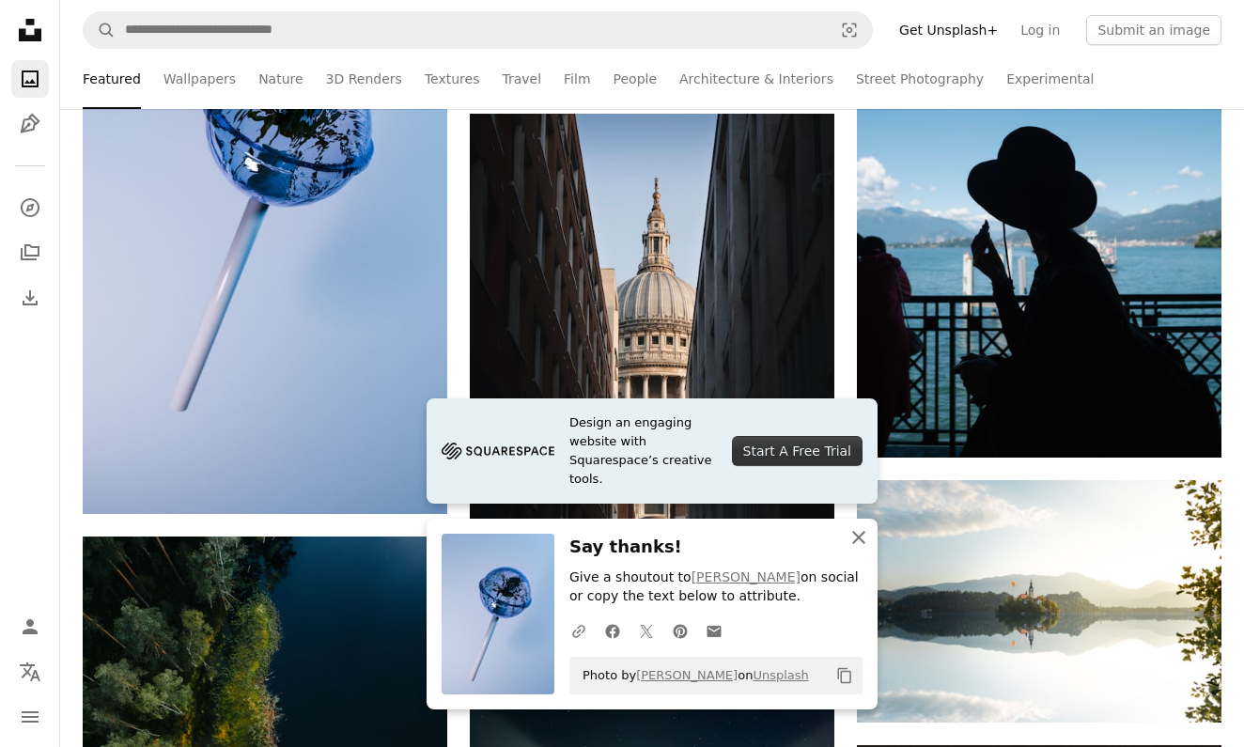
click at [857, 539] on icon "button" at bounding box center [858, 537] width 13 height 13
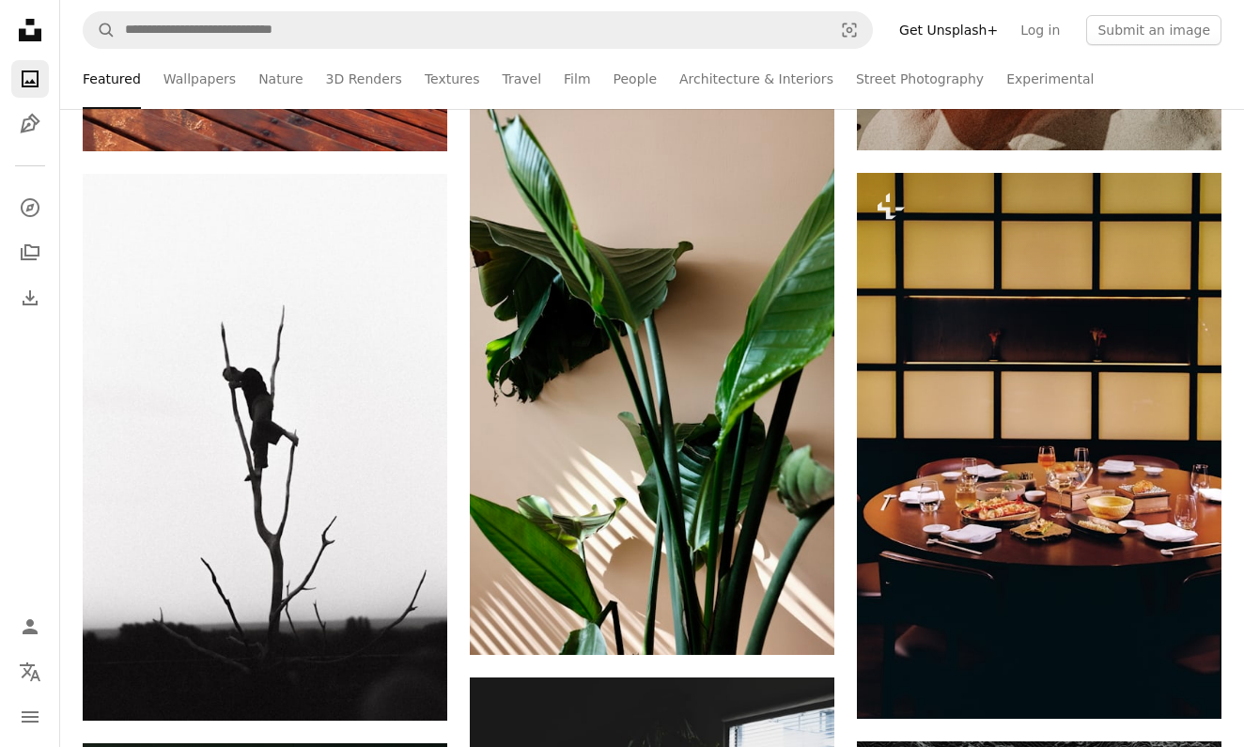
scroll to position [172098, 0]
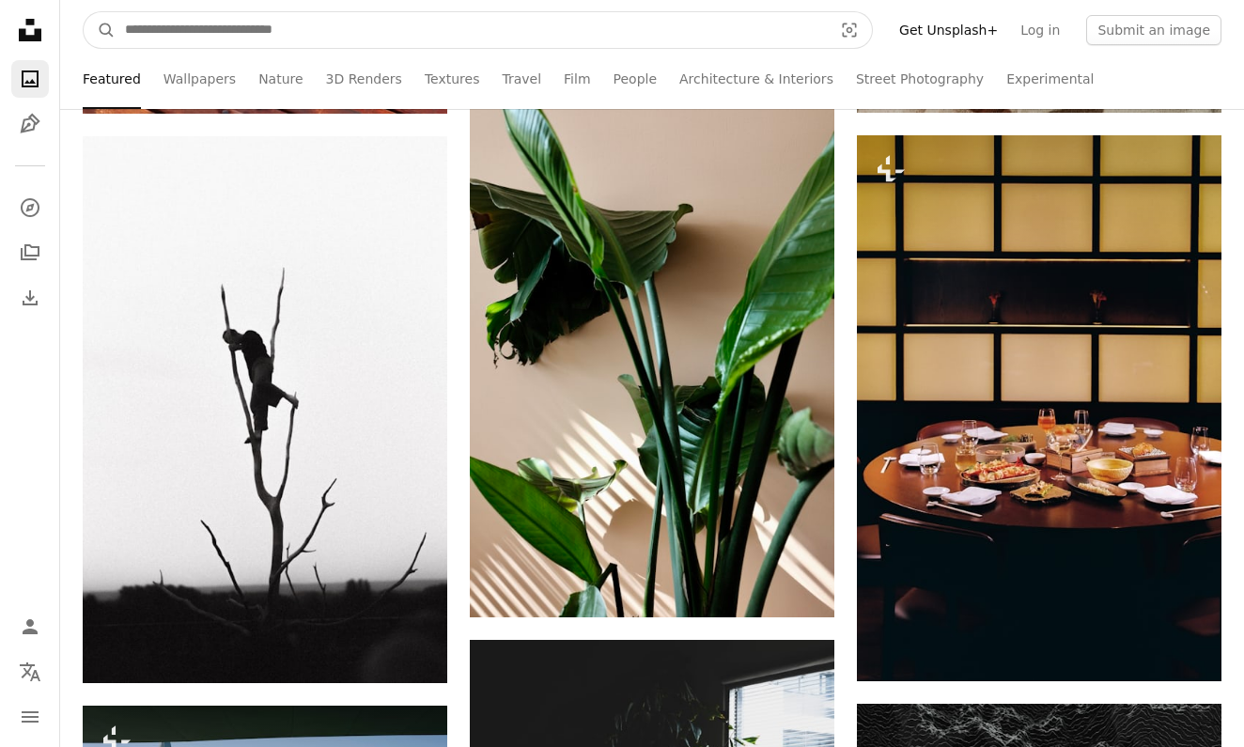
click at [289, 31] on input "Find visuals sitewide" at bounding box center [471, 30] width 711 height 36
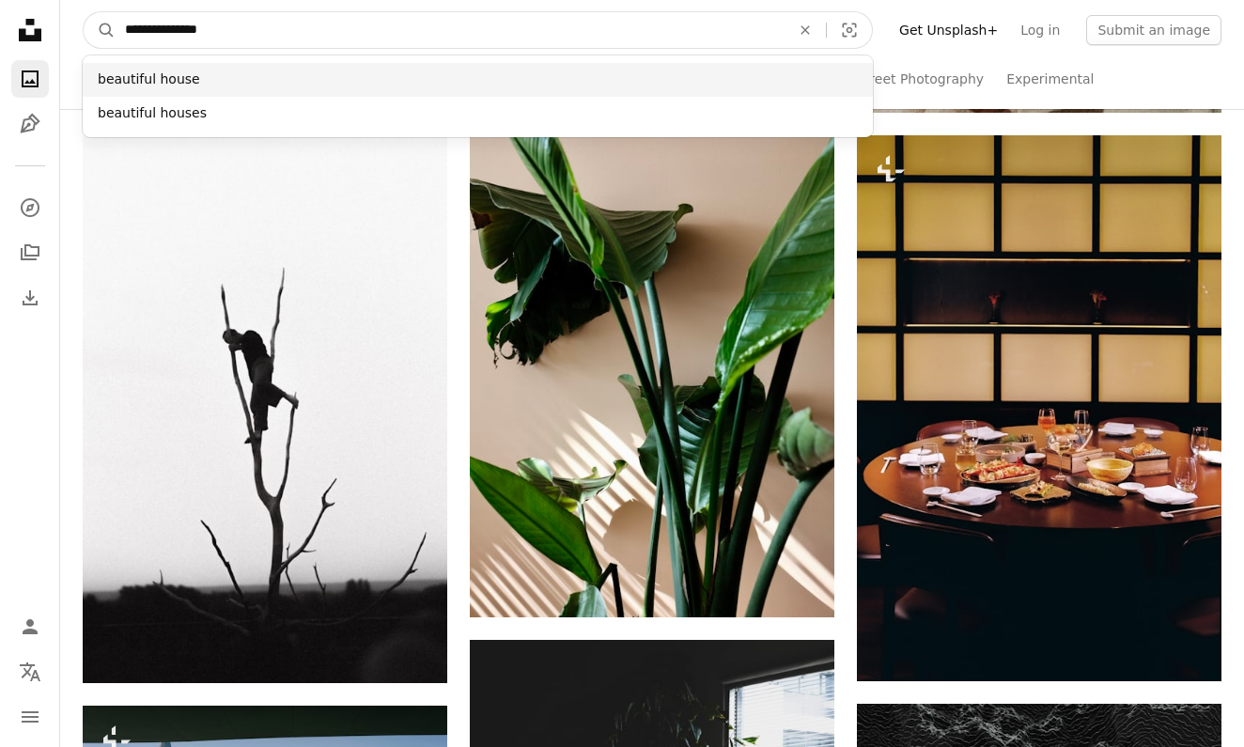
type input "**********"
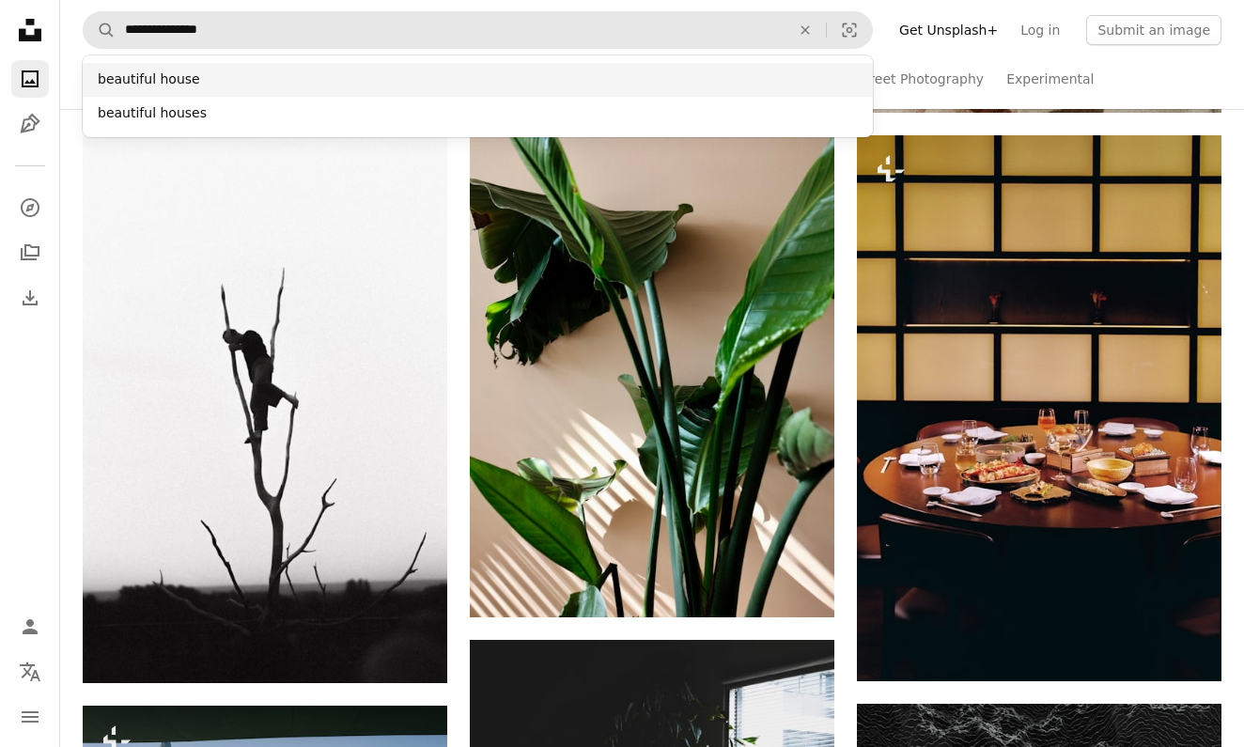
click at [204, 86] on div "beautiful house" at bounding box center [478, 80] width 790 height 34
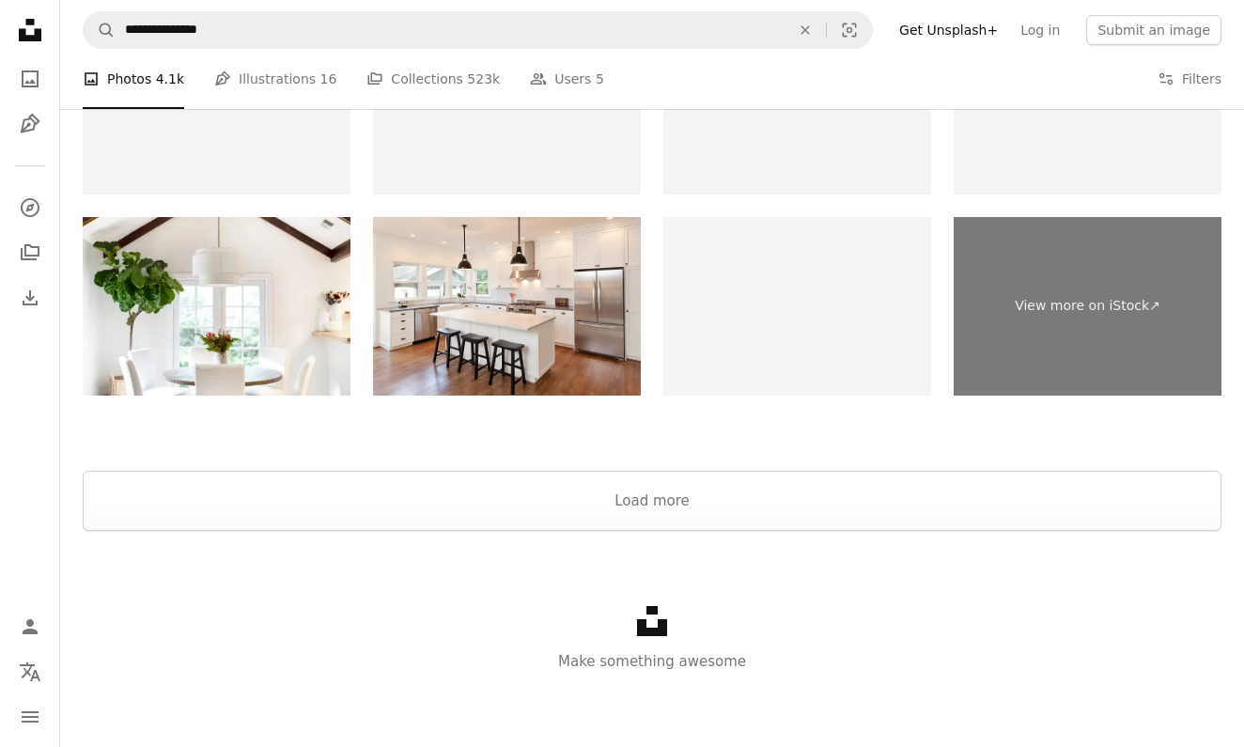
scroll to position [2939, 0]
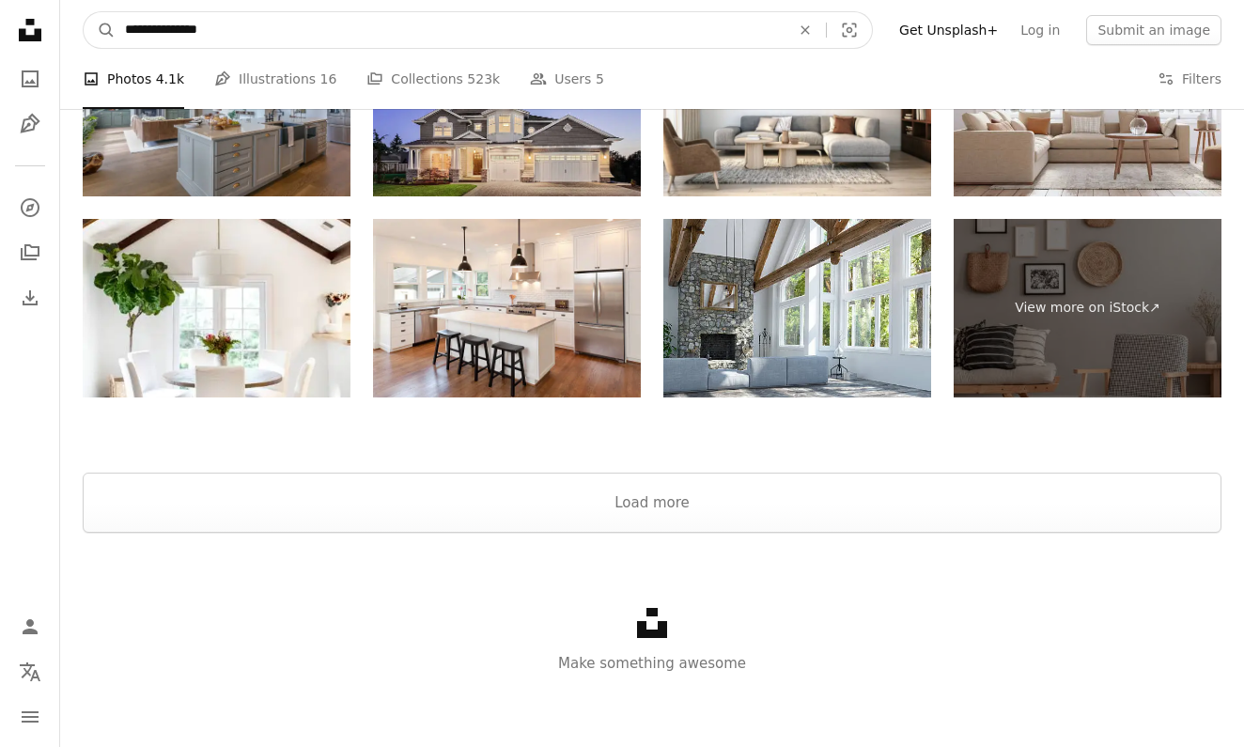
click at [229, 36] on input "**********" at bounding box center [450, 30] width 669 height 36
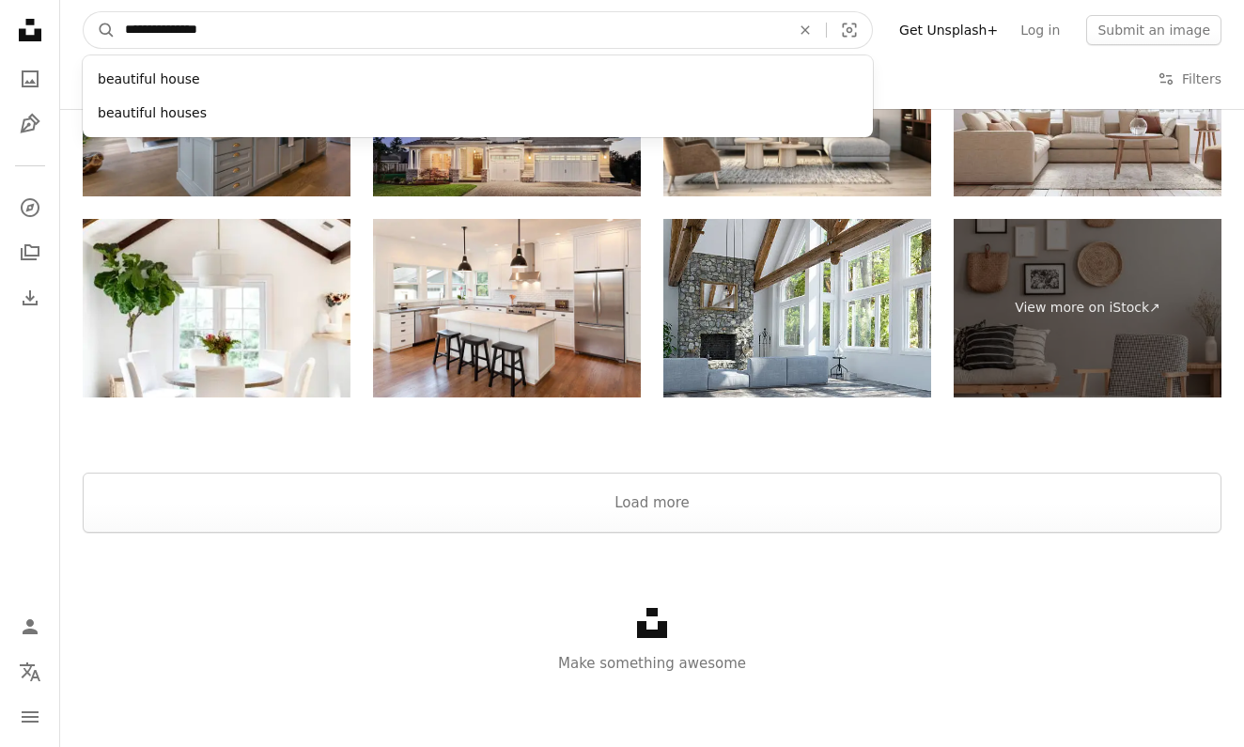
click at [180, 25] on input "**********" at bounding box center [450, 30] width 669 height 36
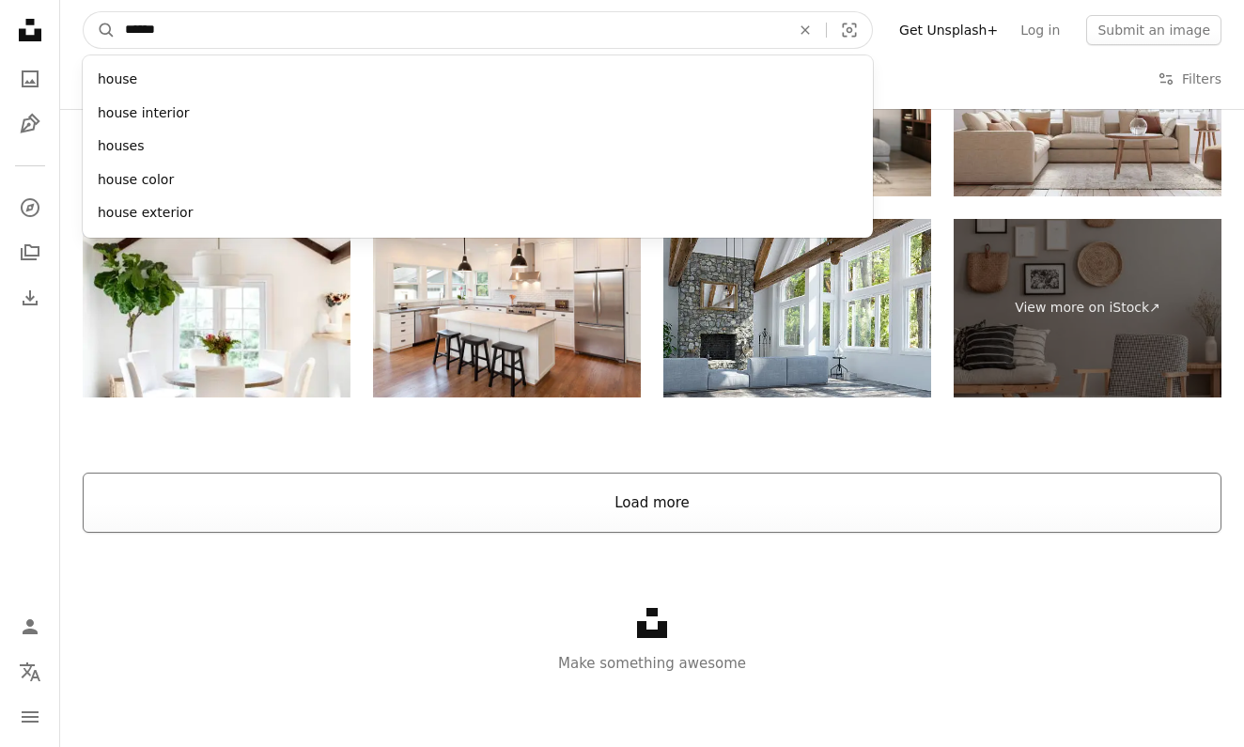
type input "*****"
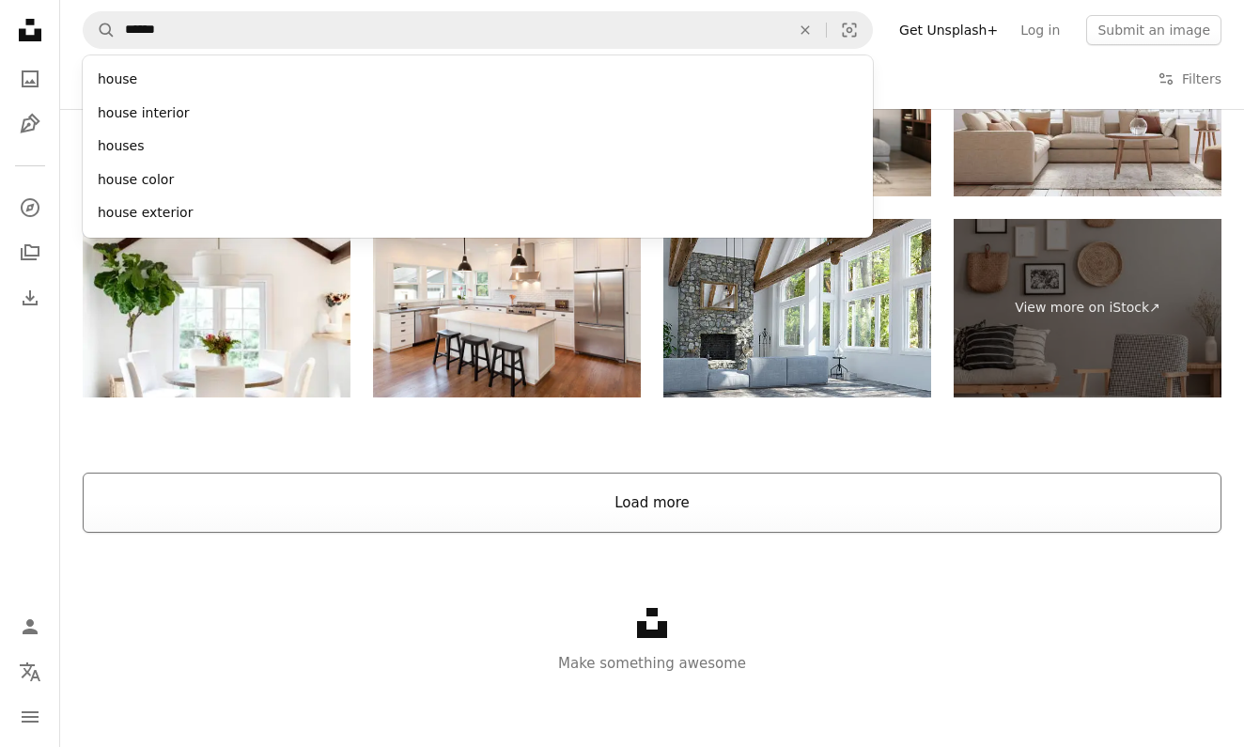
click at [684, 492] on button "Load more" at bounding box center [652, 503] width 1139 height 60
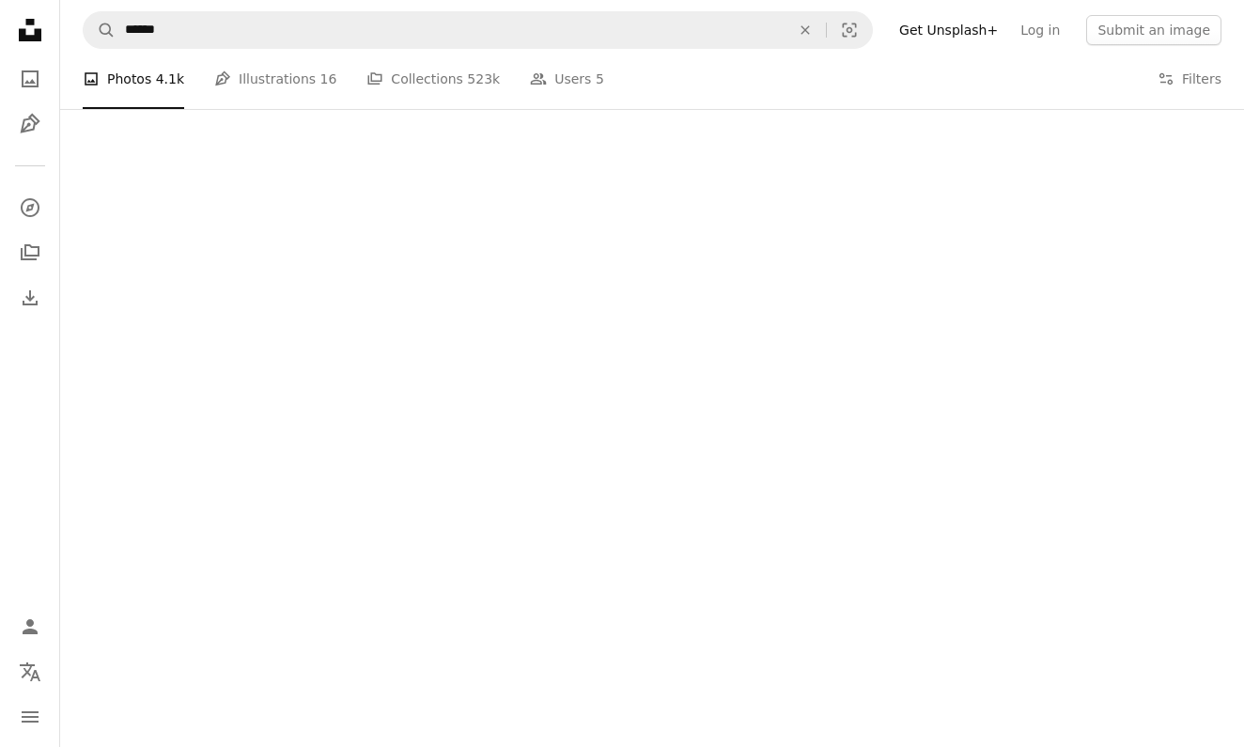
scroll to position [2923, 0]
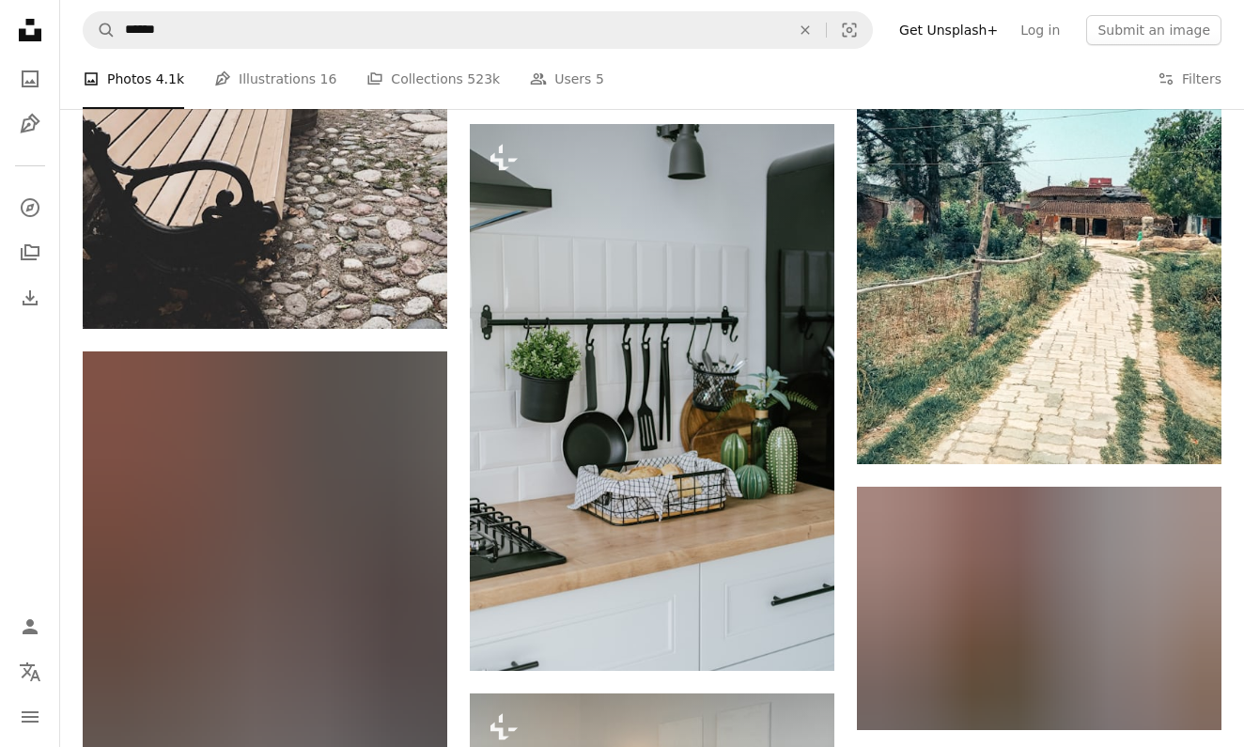
scroll to position [53341, 0]
